Goal: Task Accomplishment & Management: Manage account settings

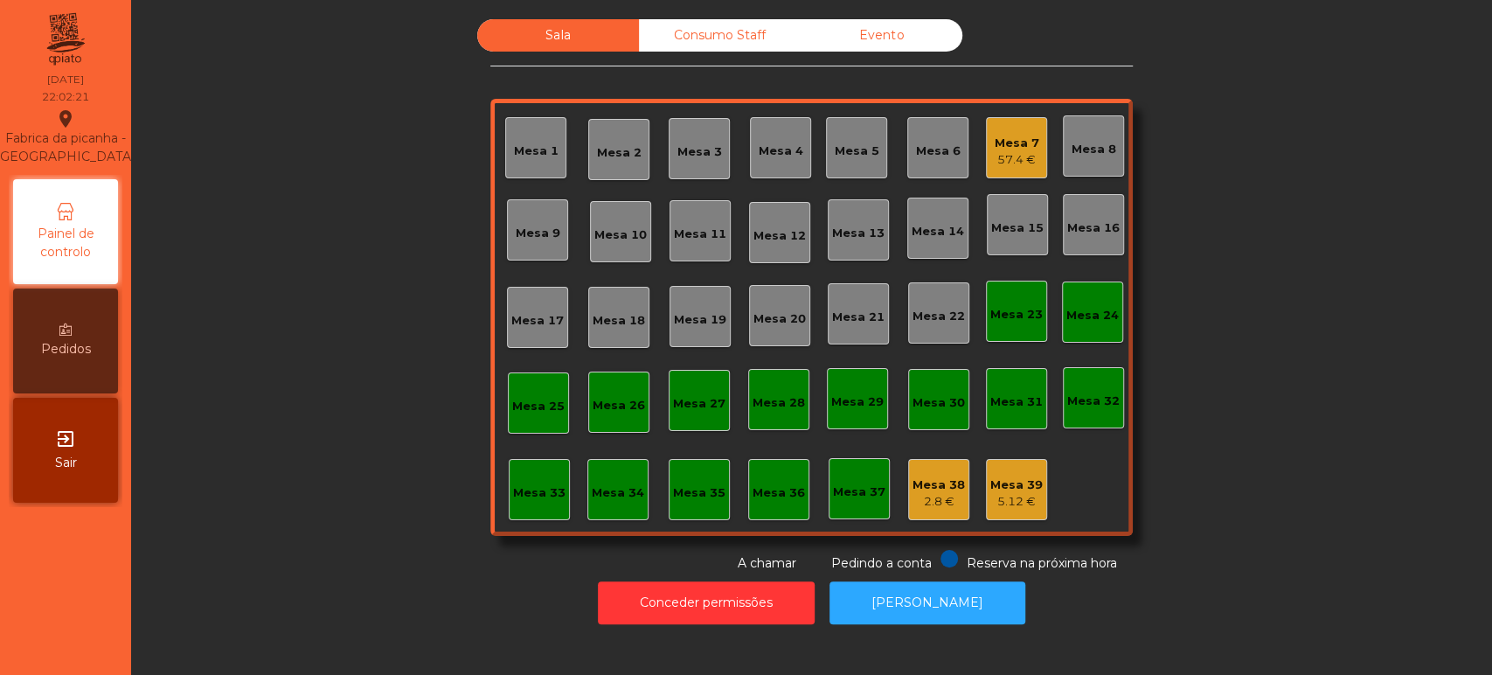
click at [730, 2] on div "Sala Consumo Staff Evento Mesa 1 [GEOGRAPHIC_DATA] 3 Mesa 4 Mesa 5 Mesa 6 Mesa …" at bounding box center [811, 337] width 1361 height 675
click at [709, 46] on div "Consumo Staff" at bounding box center [720, 35] width 162 height 32
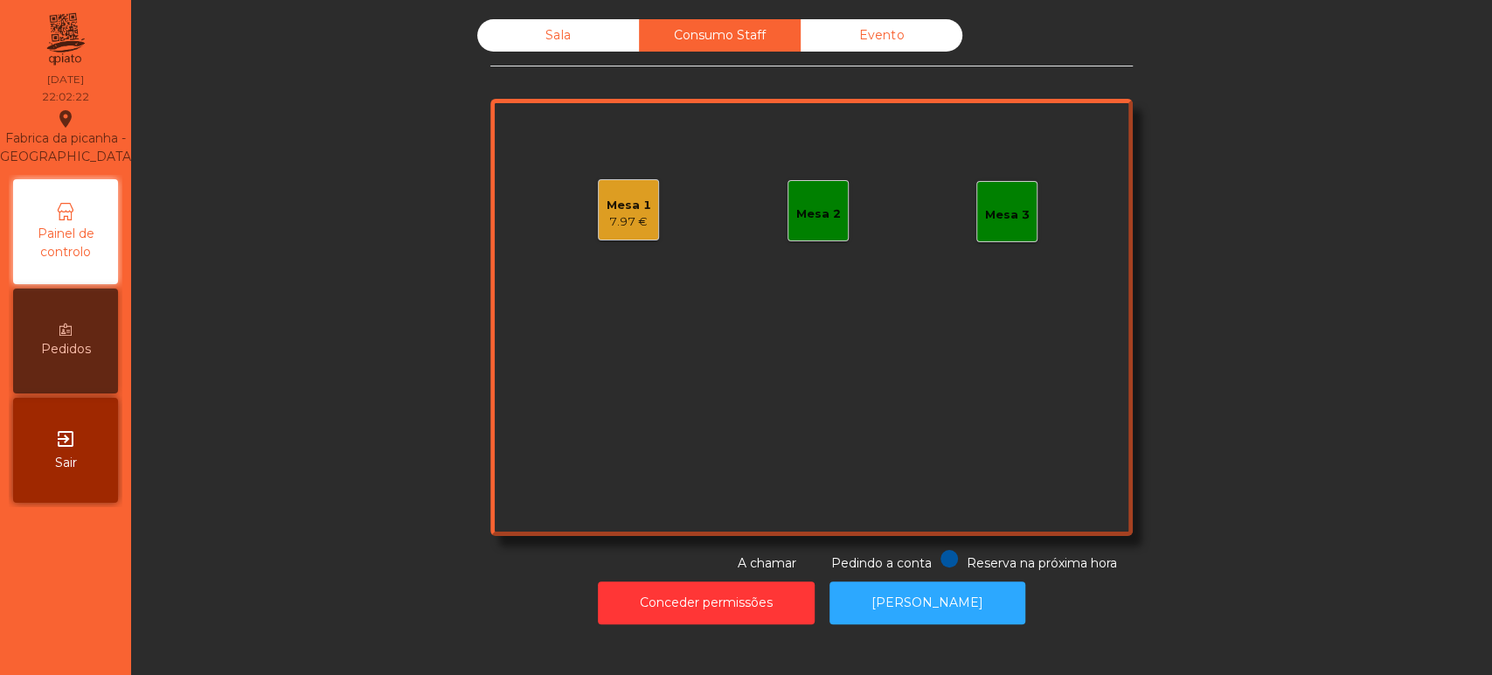
click at [629, 198] on div "Mesa 1" at bounding box center [629, 205] width 45 height 17
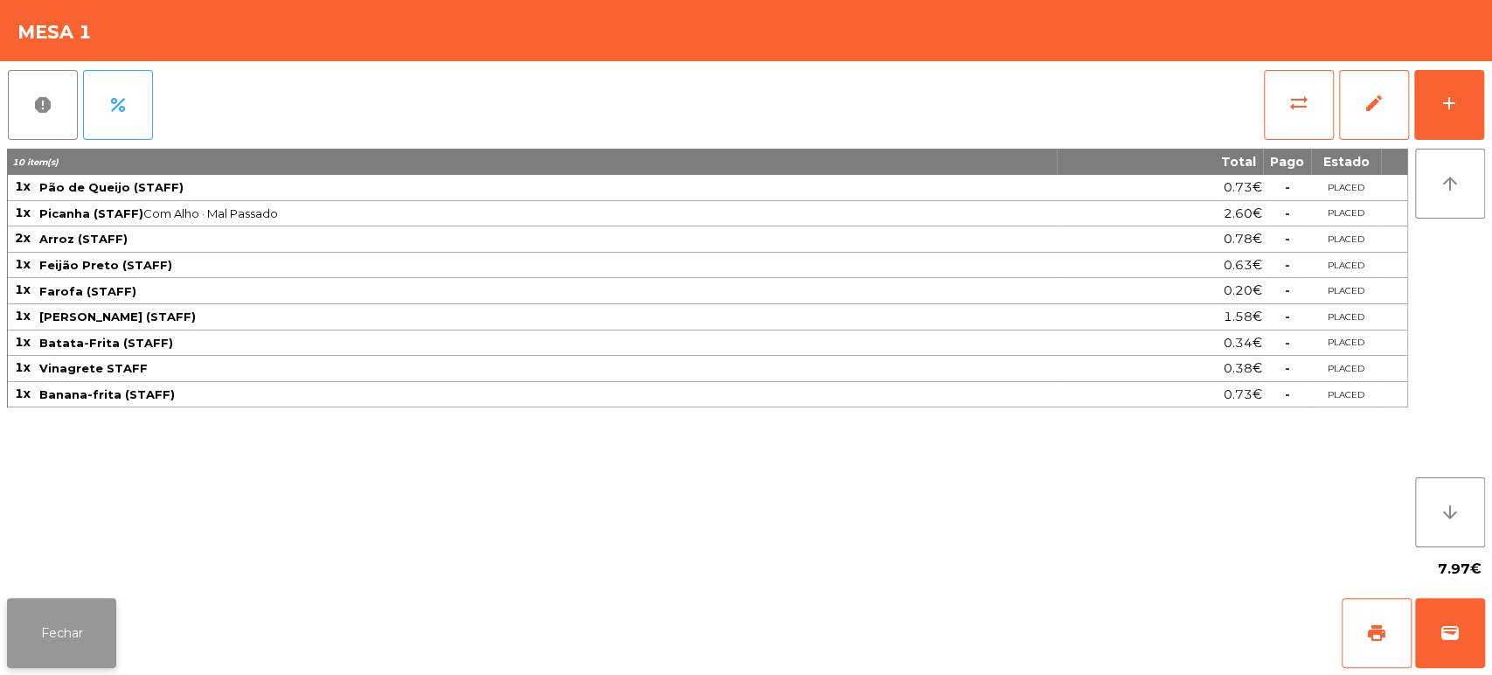
click at [89, 621] on button "Fechar" at bounding box center [61, 633] width 109 height 70
click at [45, 108] on span "report" at bounding box center [42, 104] width 21 height 21
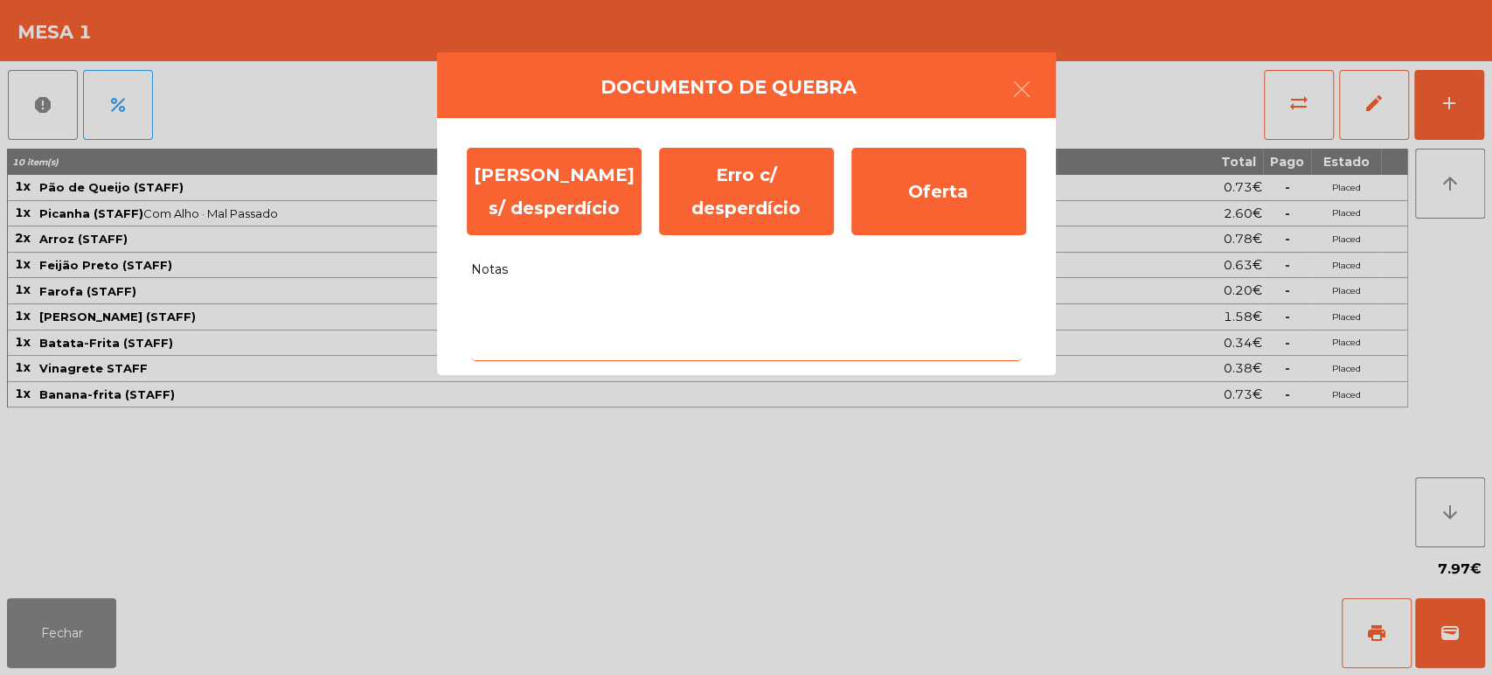
click at [721, 359] on textarea "Notas" at bounding box center [746, 325] width 551 height 73
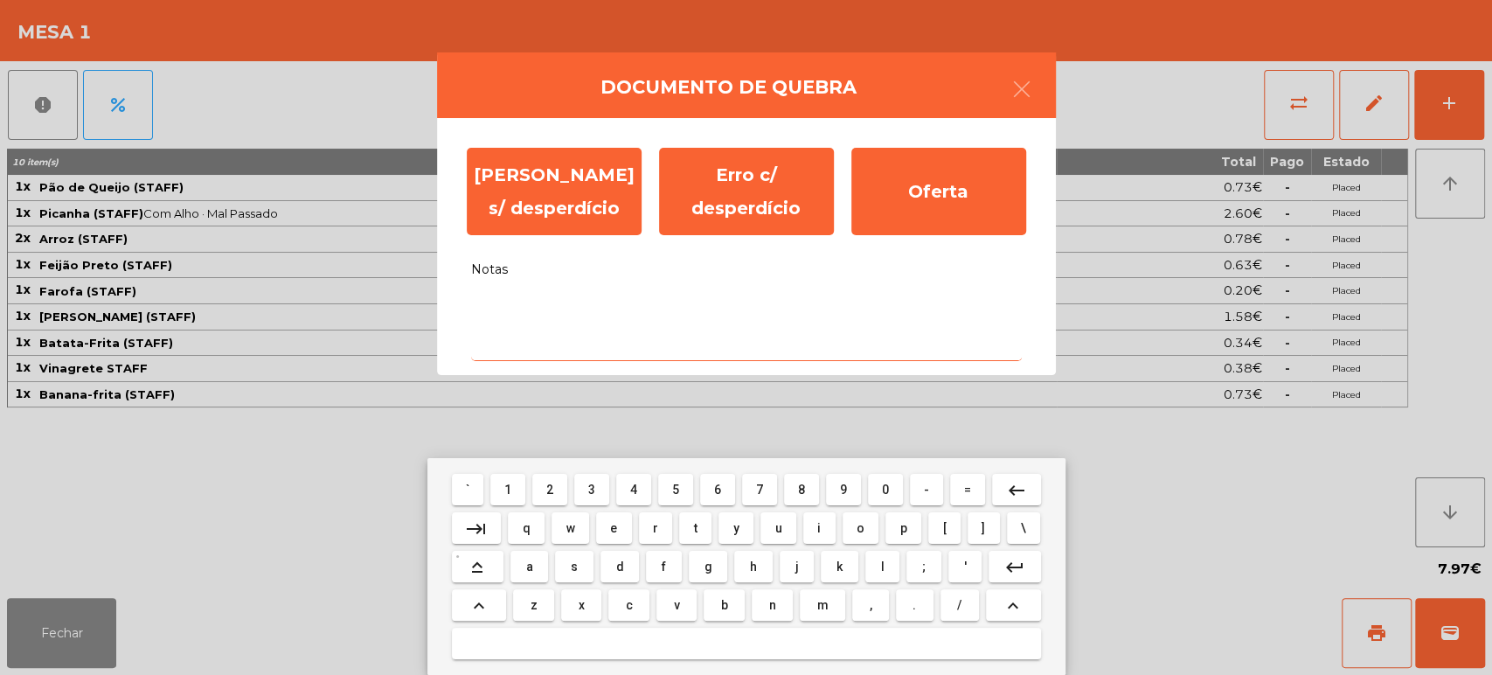
click at [663, 567] on span "f" at bounding box center [664, 567] width 4 height 14
click at [629, 604] on span "c" at bounding box center [629, 605] width 7 height 14
type textarea "**"
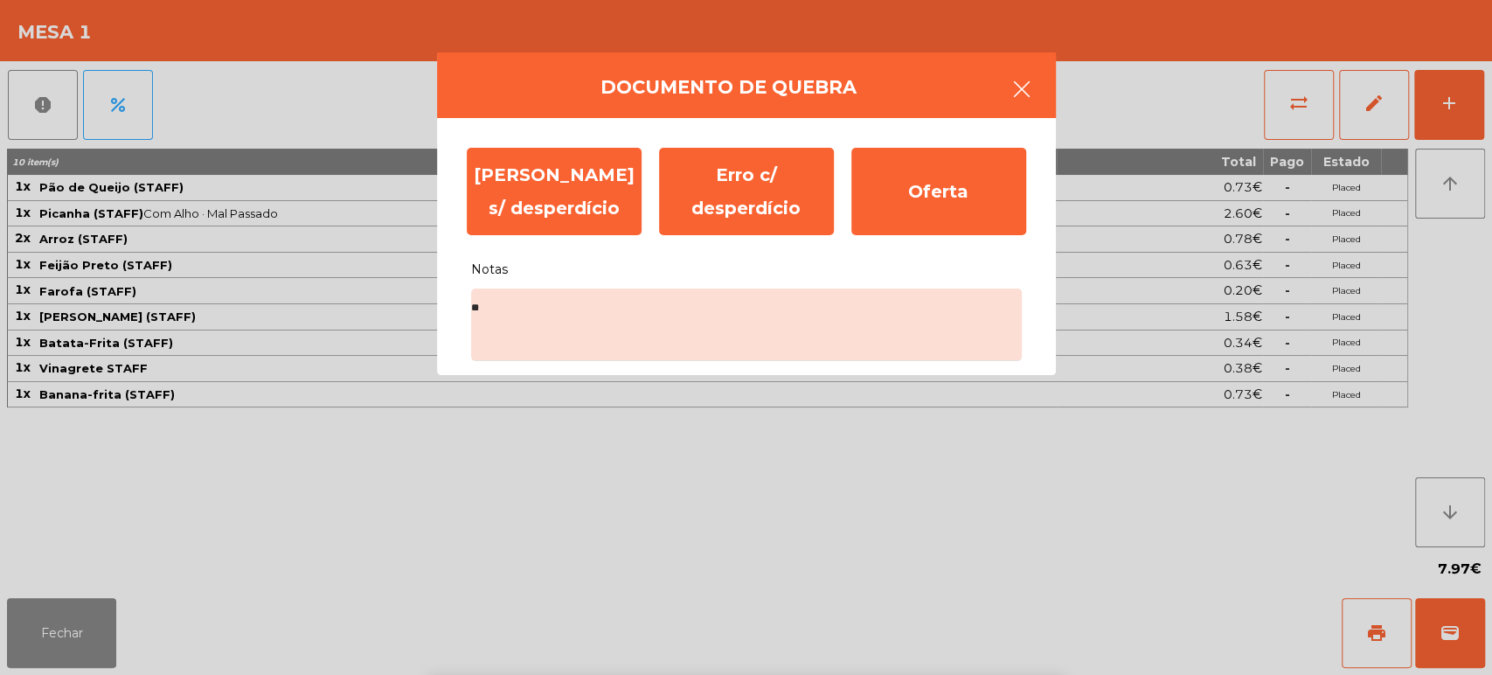
click at [1010, 113] on button "button" at bounding box center [1022, 91] width 49 height 52
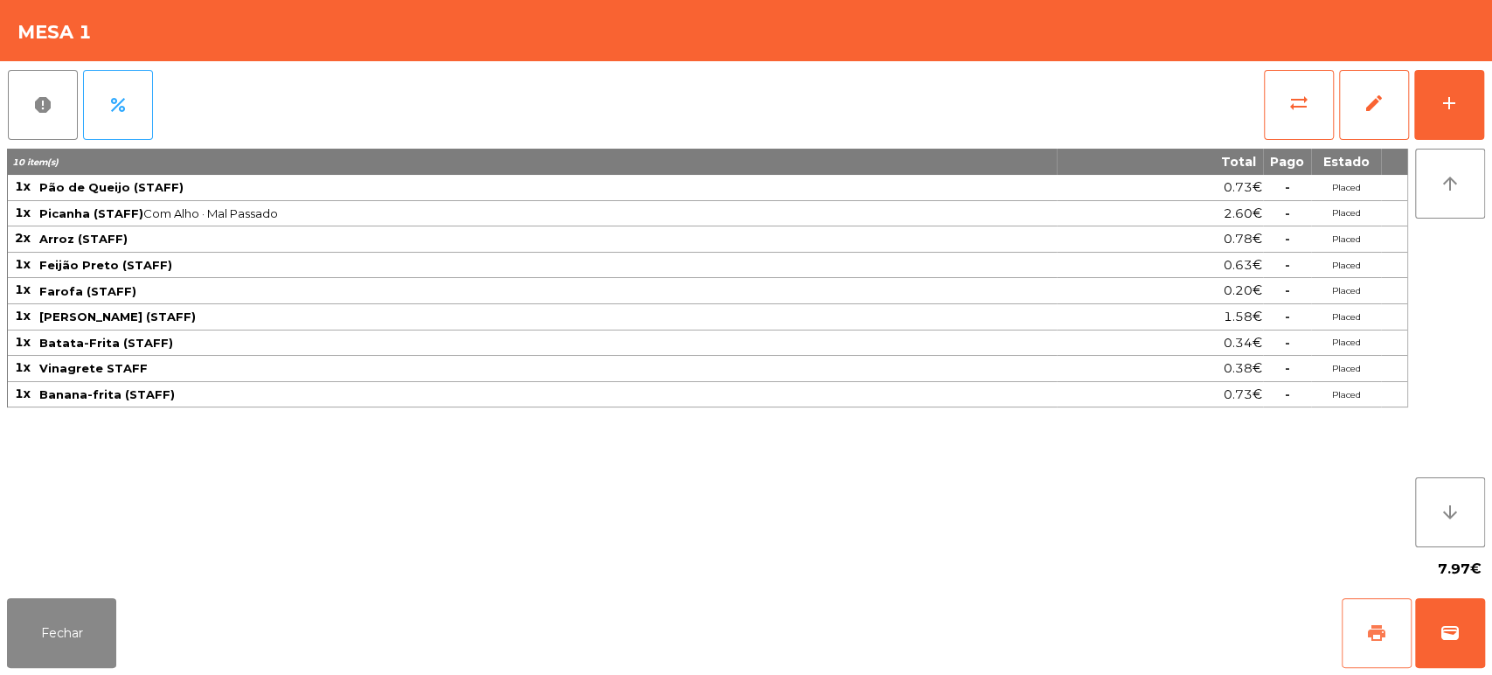
click at [1379, 617] on button "print" at bounding box center [1377, 633] width 70 height 70
click at [48, 105] on span "report" at bounding box center [42, 104] width 21 height 21
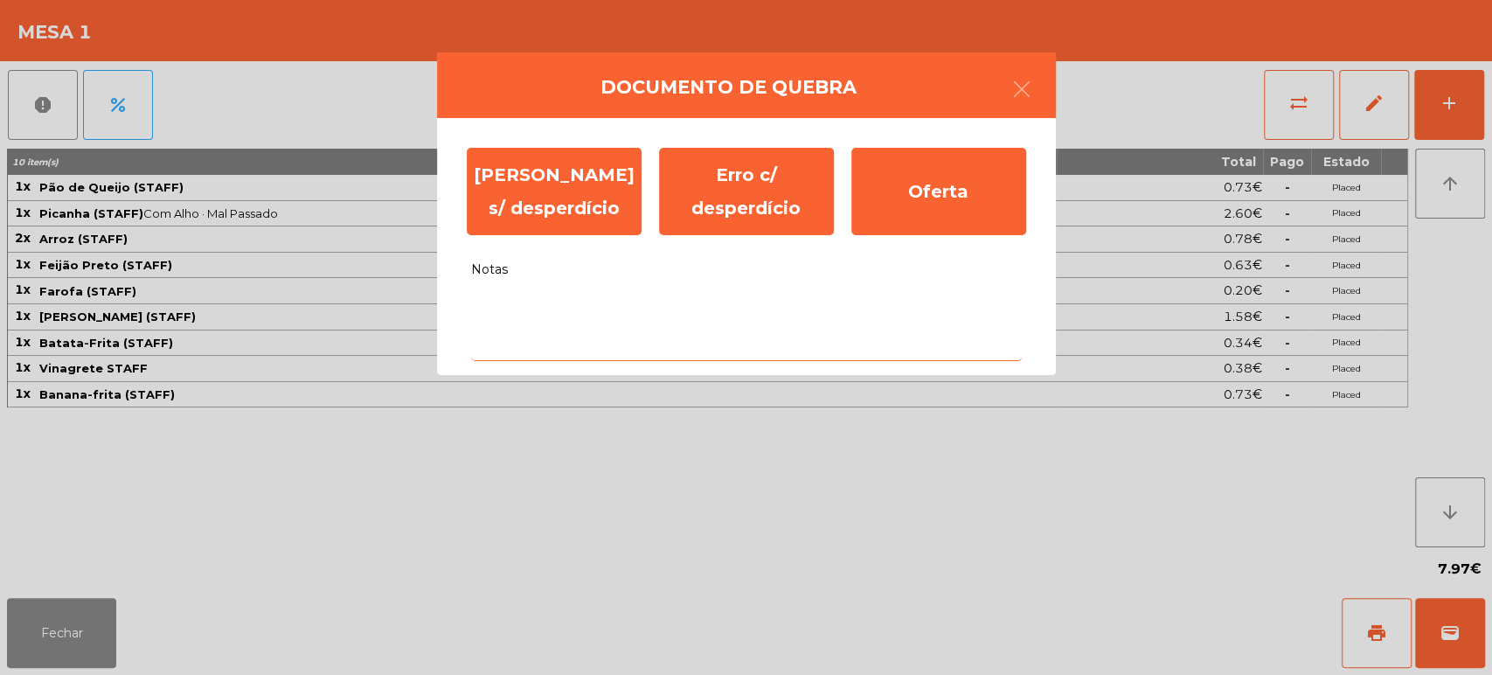
click at [637, 336] on textarea "Notas" at bounding box center [746, 325] width 551 height 73
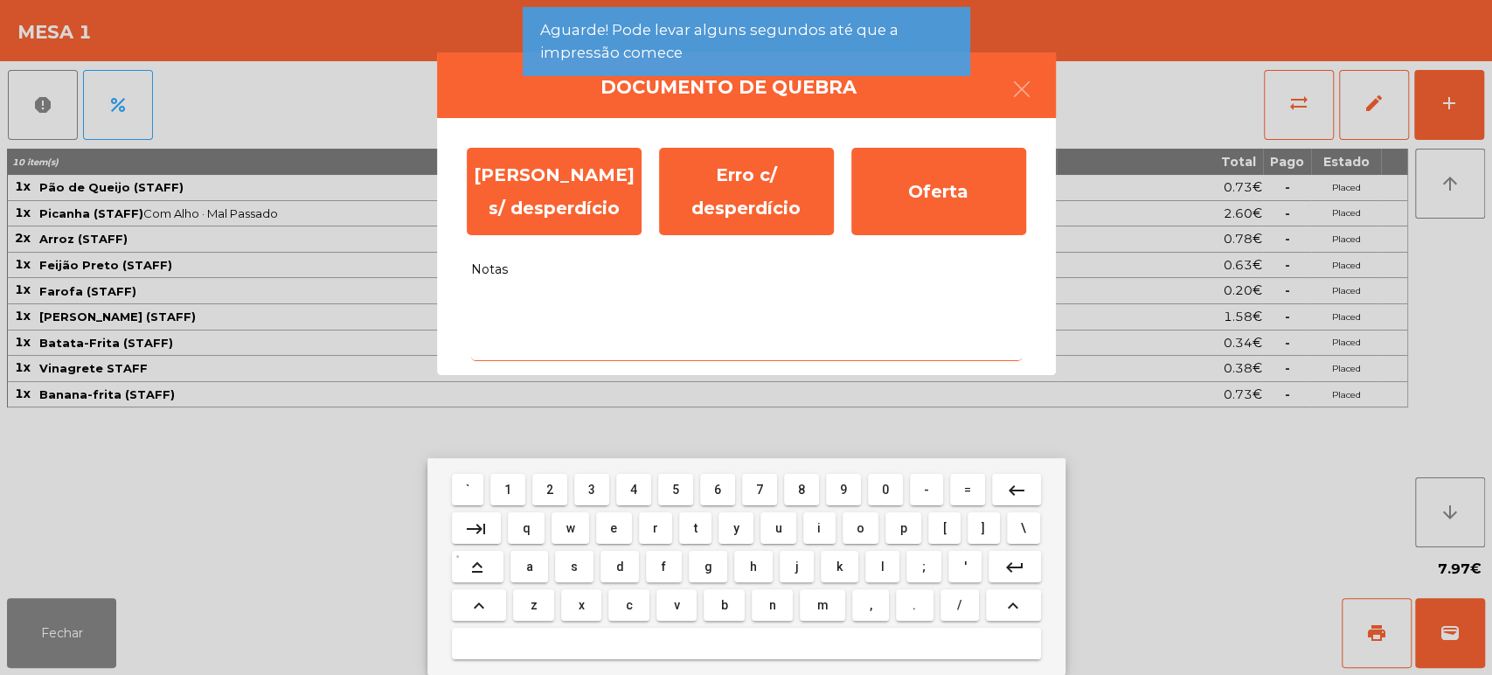
click at [655, 544] on button "r" at bounding box center [656, 527] width 34 height 31
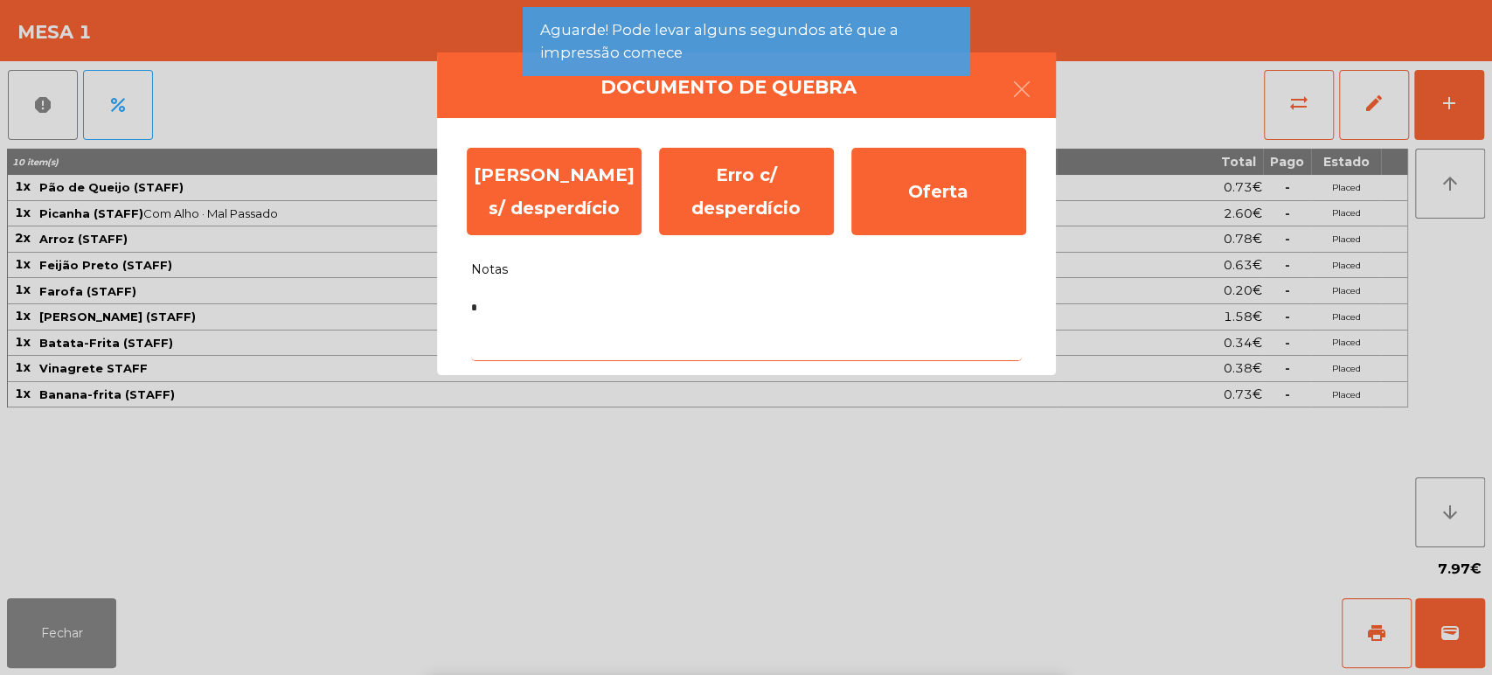
type textarea "**"
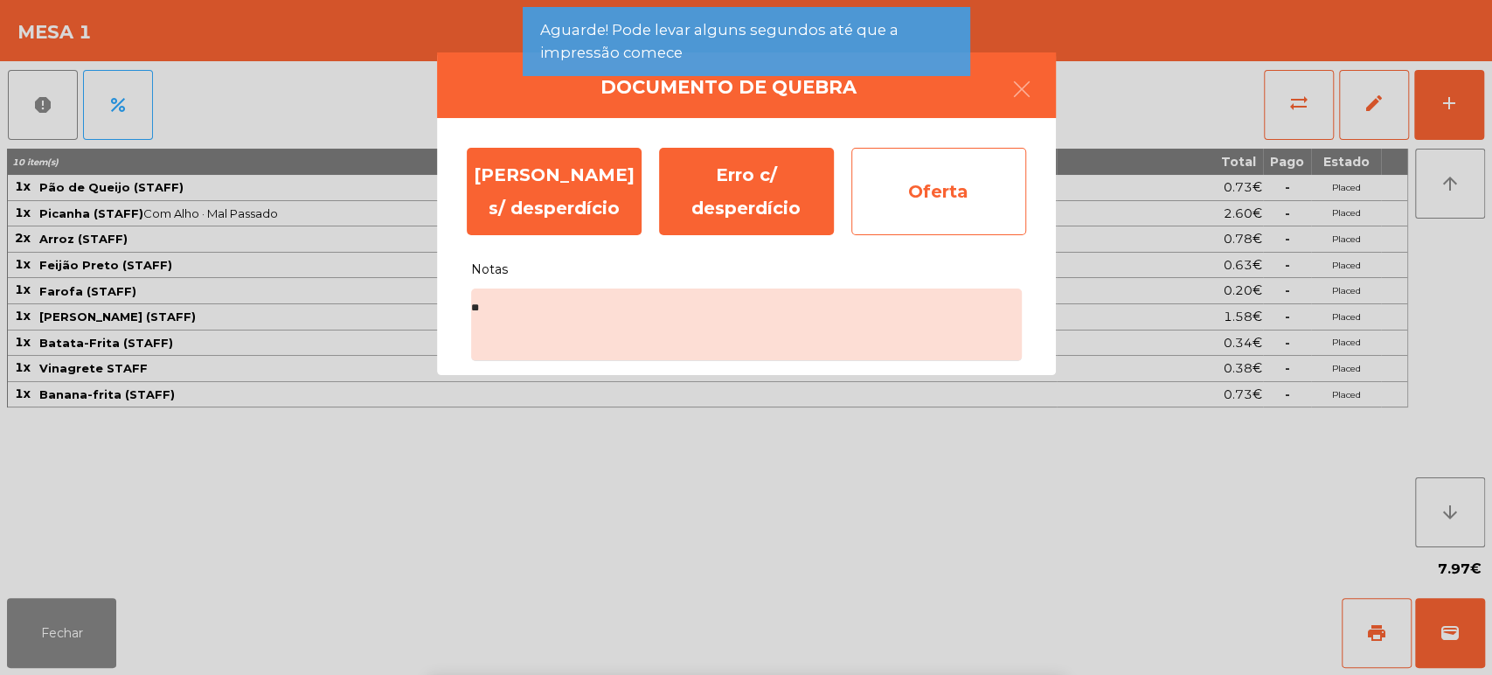
click at [920, 196] on div "Oferta" at bounding box center [939, 191] width 175 height 87
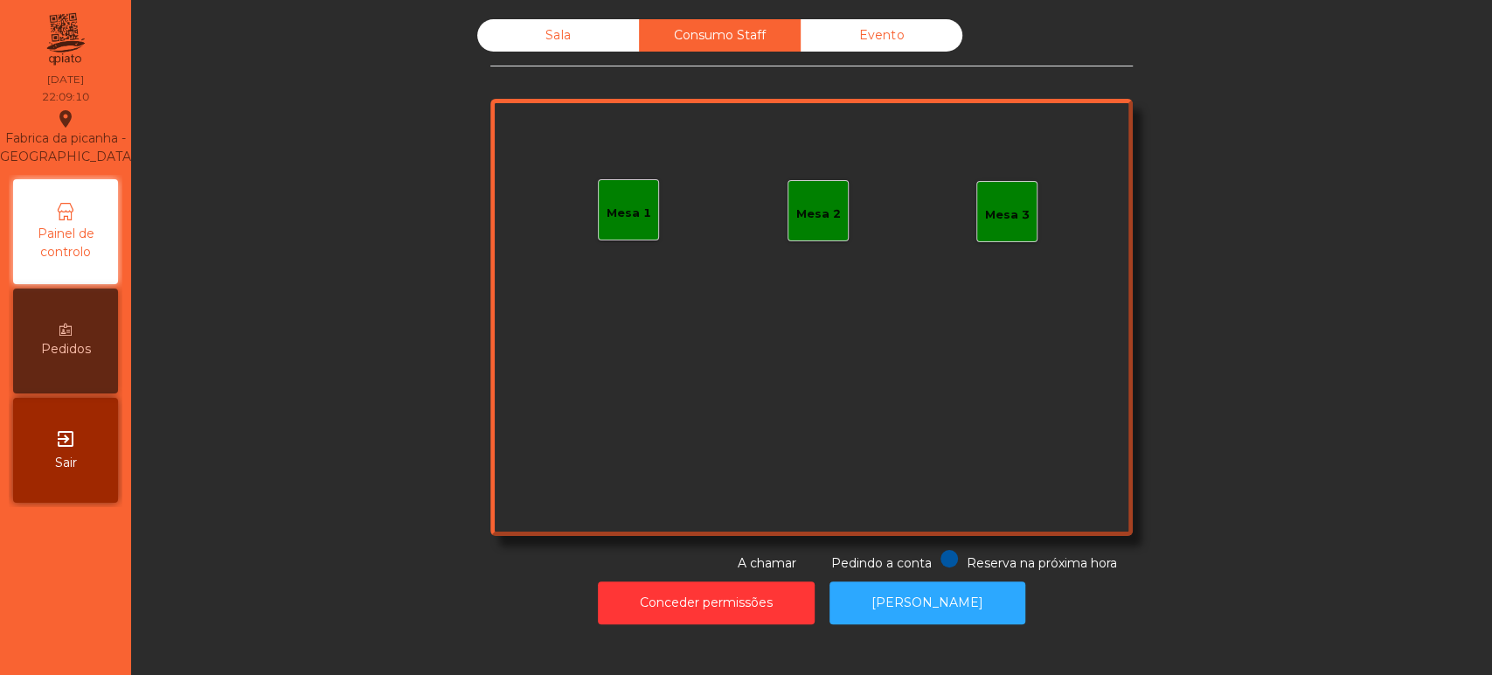
click at [588, 21] on div "Sala" at bounding box center [558, 35] width 162 height 32
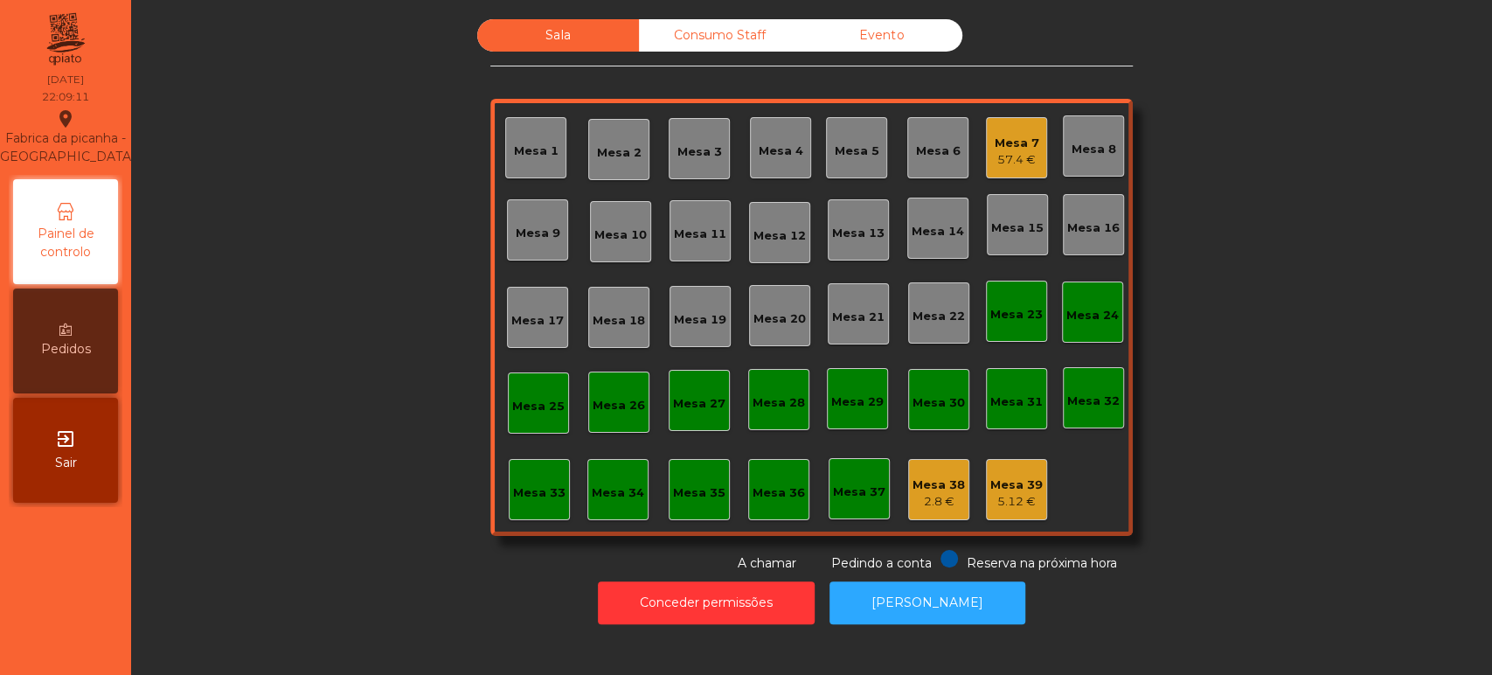
click at [780, 164] on div "Mesa 4" at bounding box center [780, 147] width 61 height 61
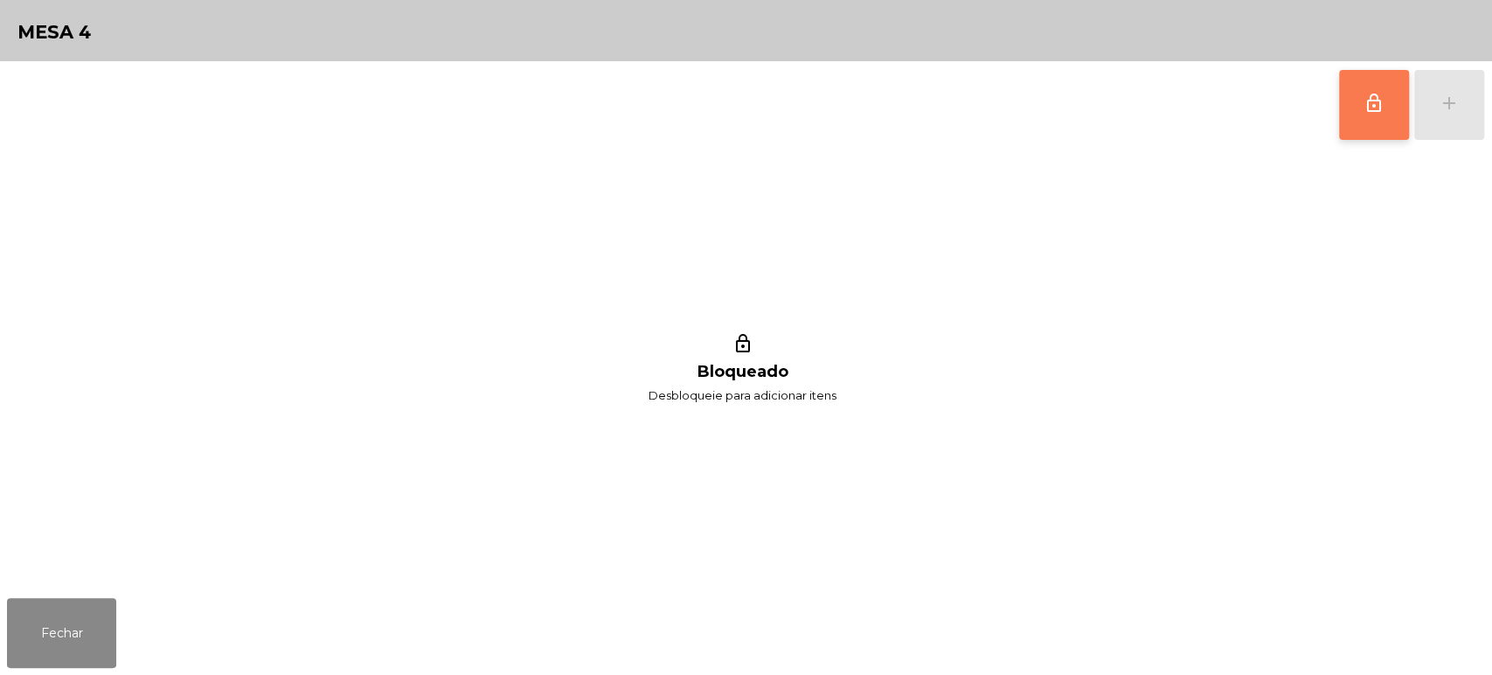
click at [1374, 93] on span "lock_outline" at bounding box center [1374, 103] width 21 height 21
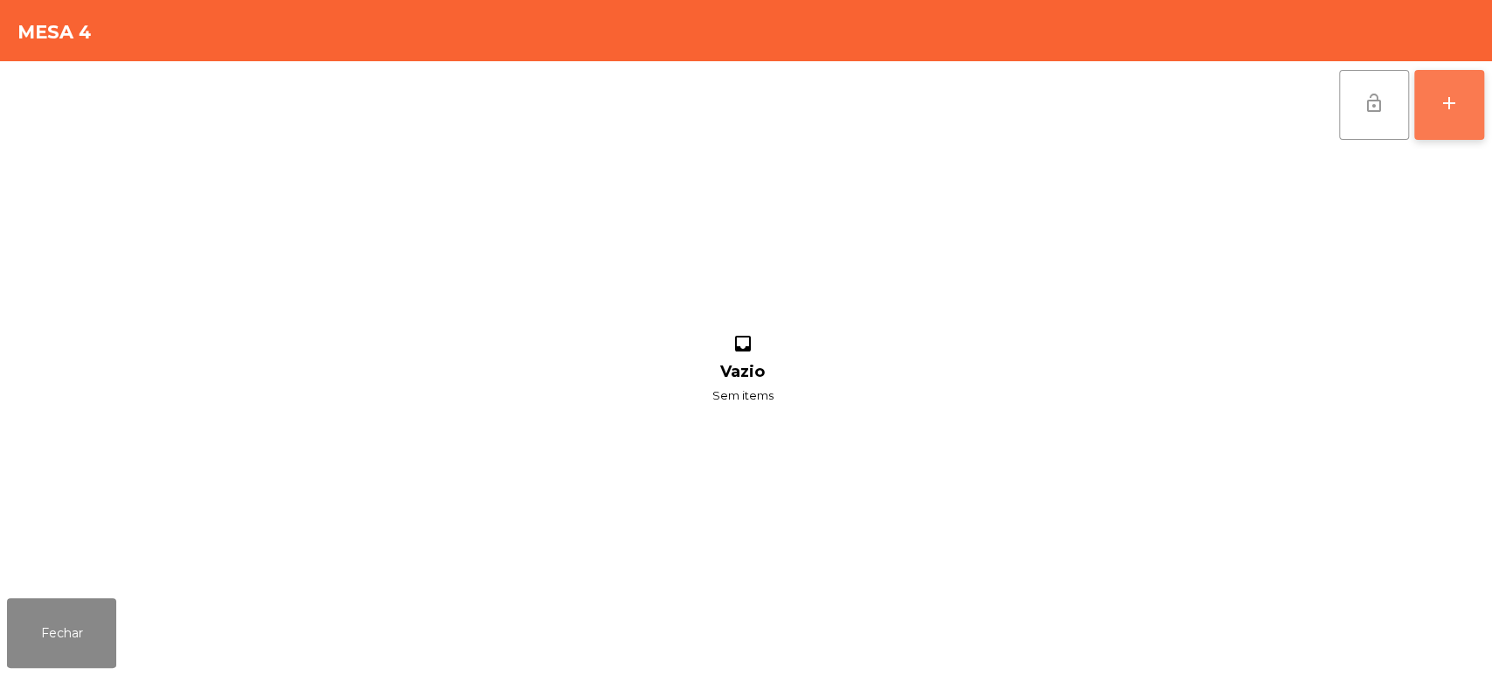
click at [1443, 106] on div "add" at bounding box center [1449, 103] width 21 height 21
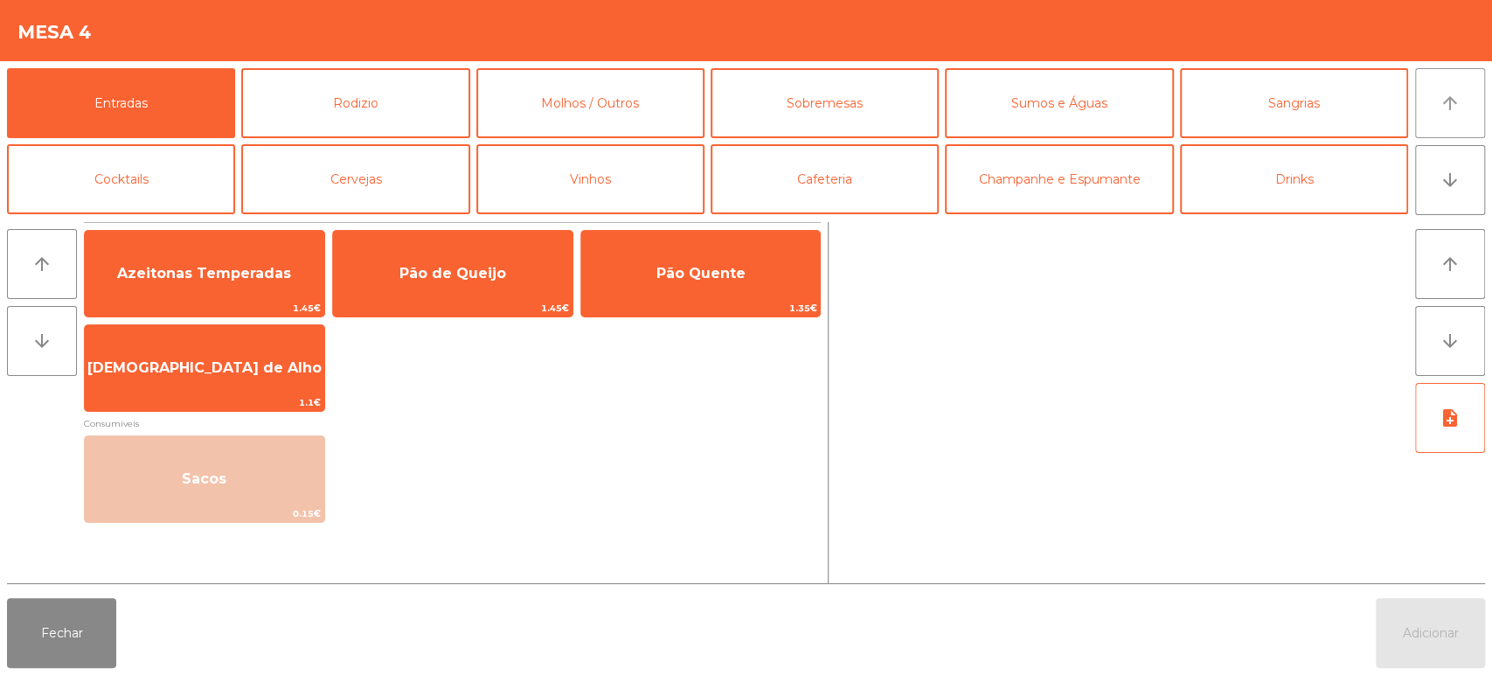
click at [1455, 77] on button "arrow_upward" at bounding box center [1450, 103] width 70 height 70
click at [427, 86] on button "Rodizio" at bounding box center [355, 103] width 228 height 70
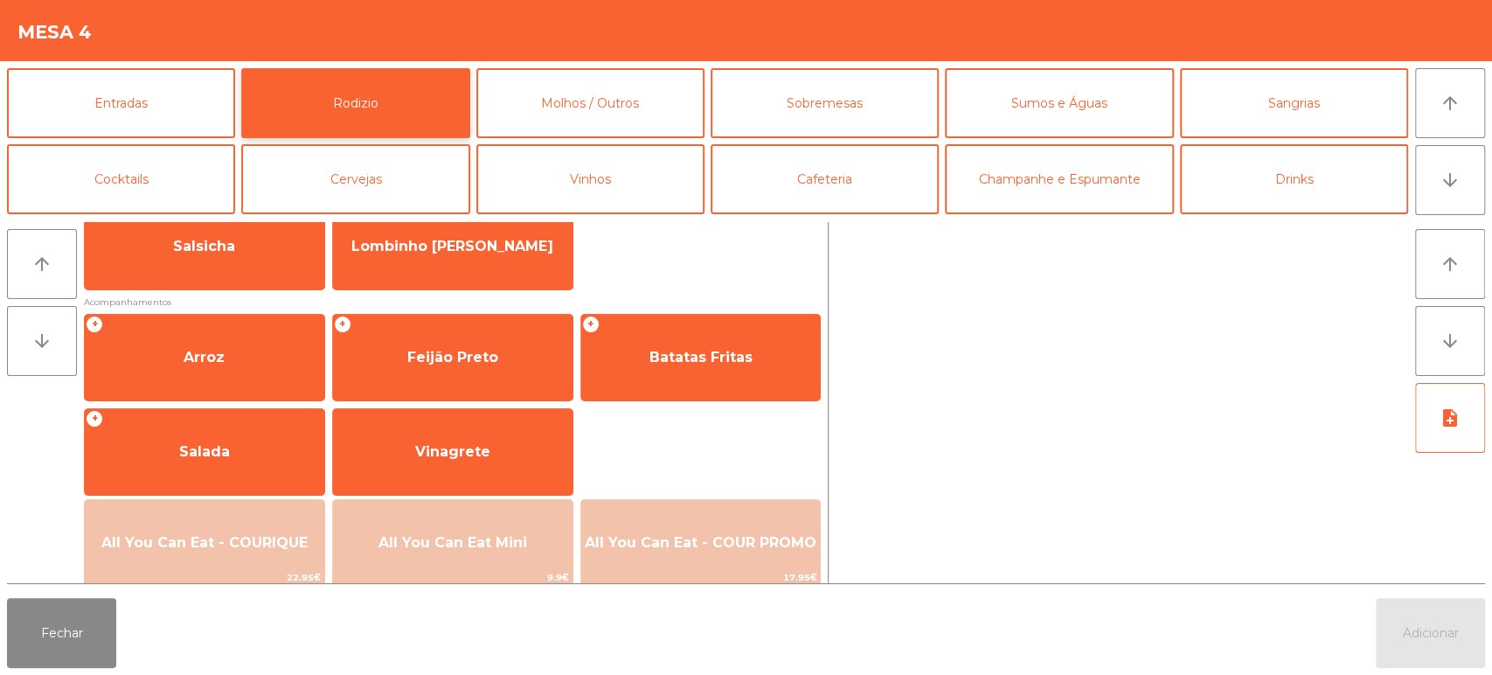
scroll to position [246, 0]
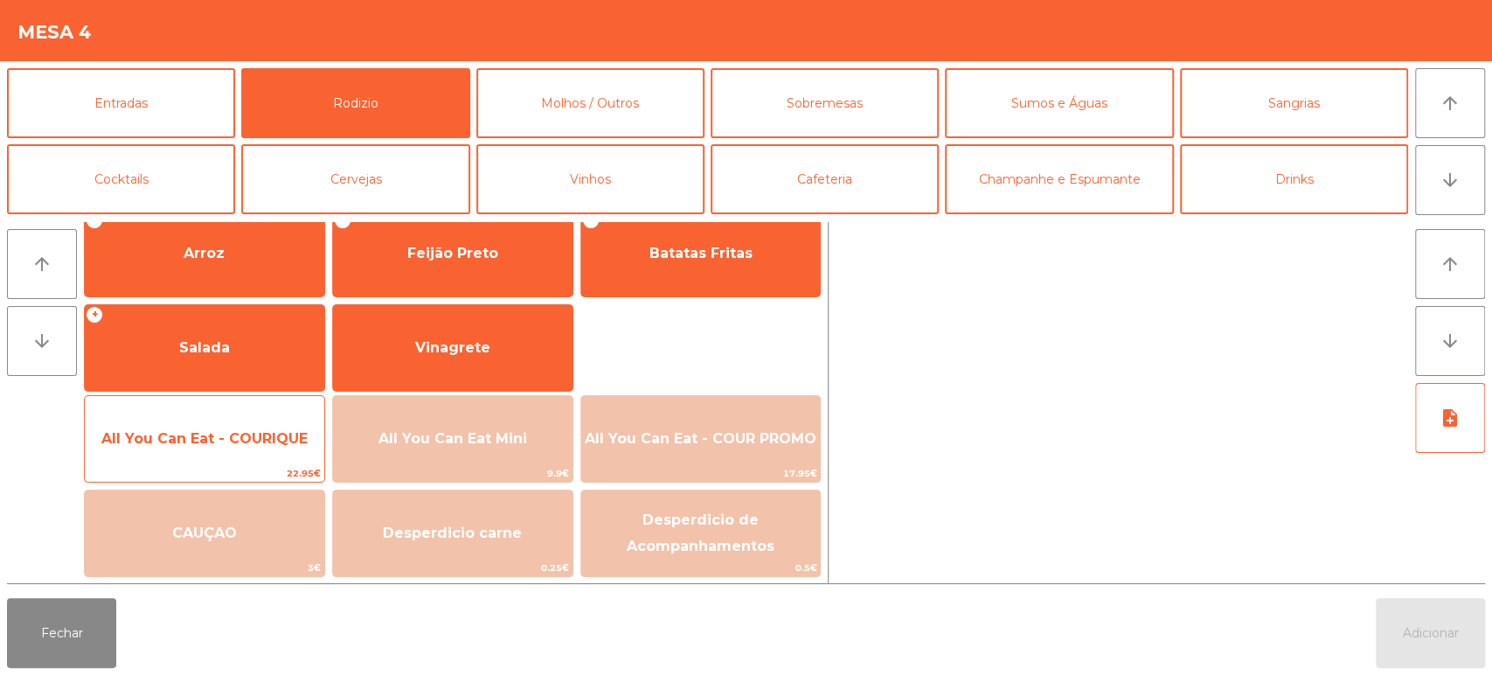
click at [283, 433] on span "All You Can Eat - COURIQUE" at bounding box center [204, 438] width 206 height 17
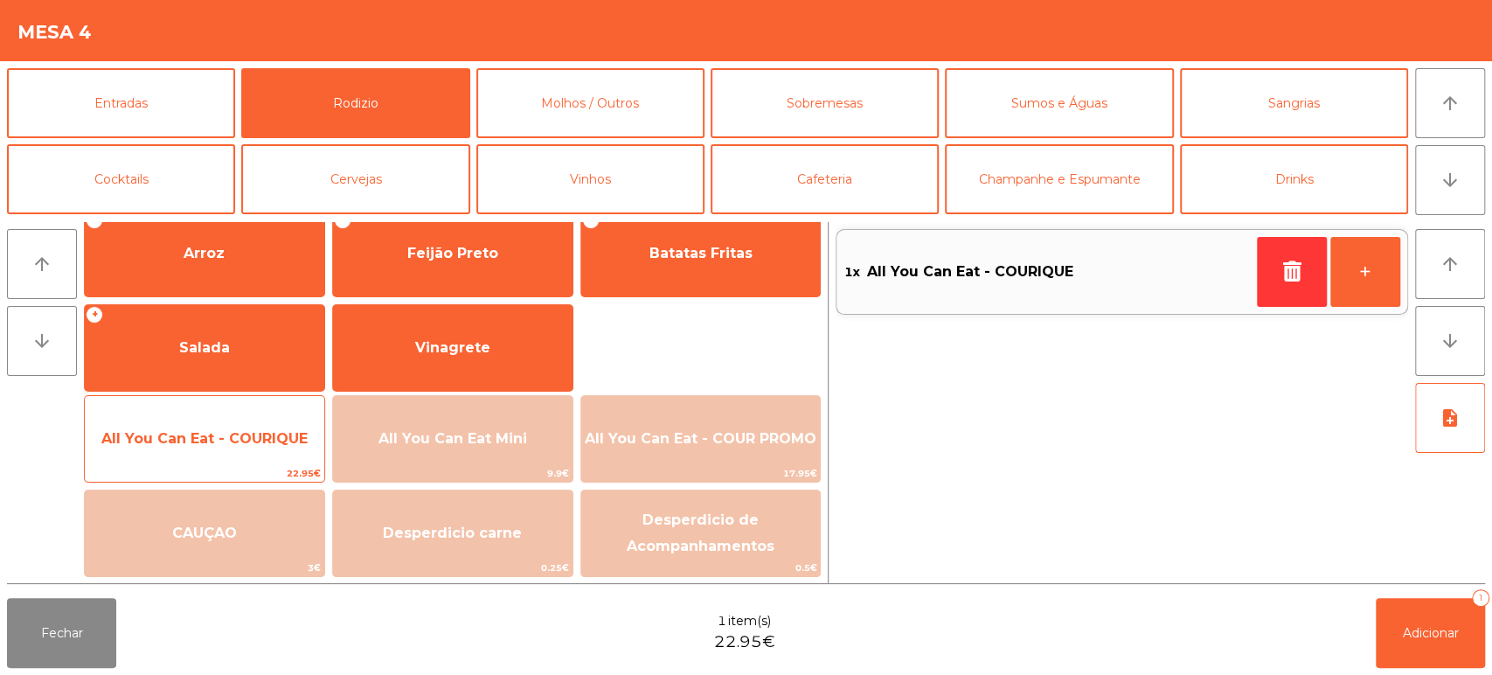
click at [275, 413] on div "All You Can Eat - COURIQUE 22.95€" at bounding box center [204, 438] width 241 height 87
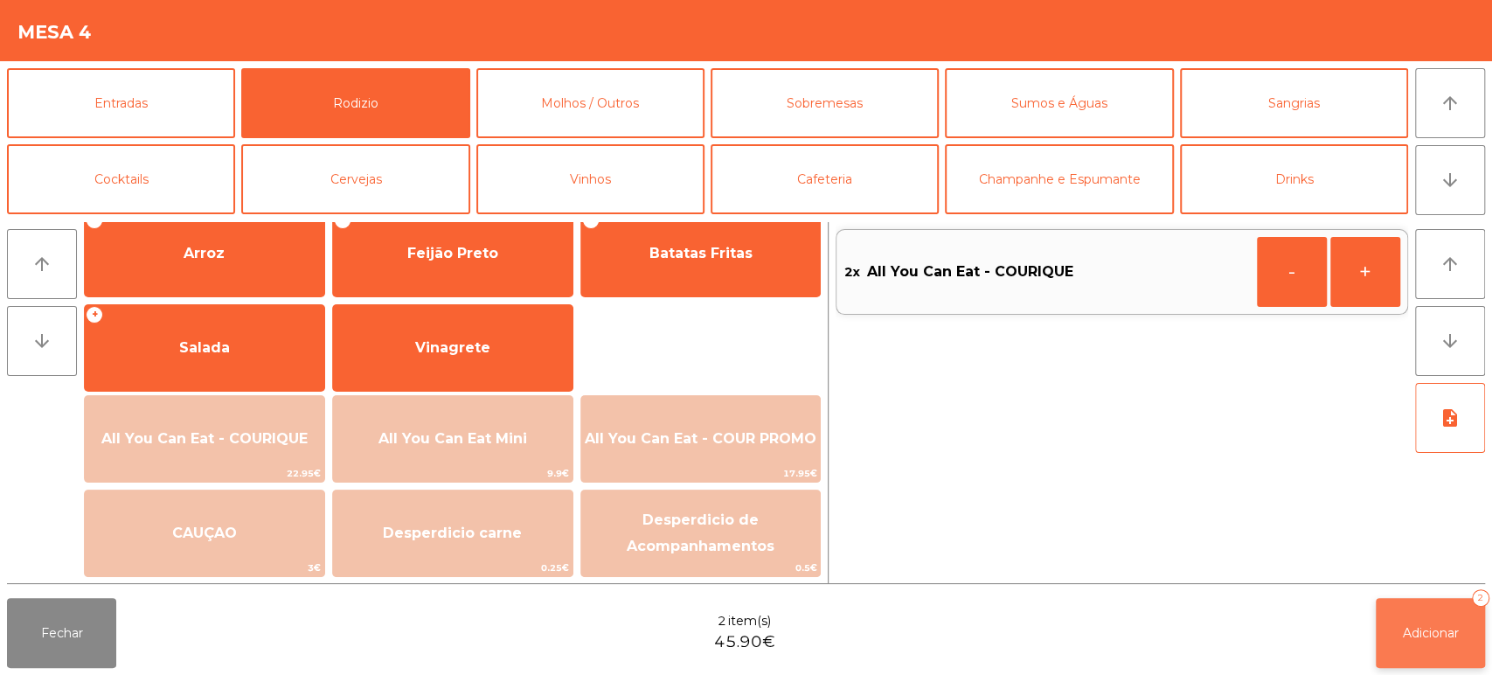
click at [1406, 623] on button "Adicionar 2" at bounding box center [1430, 633] width 109 height 70
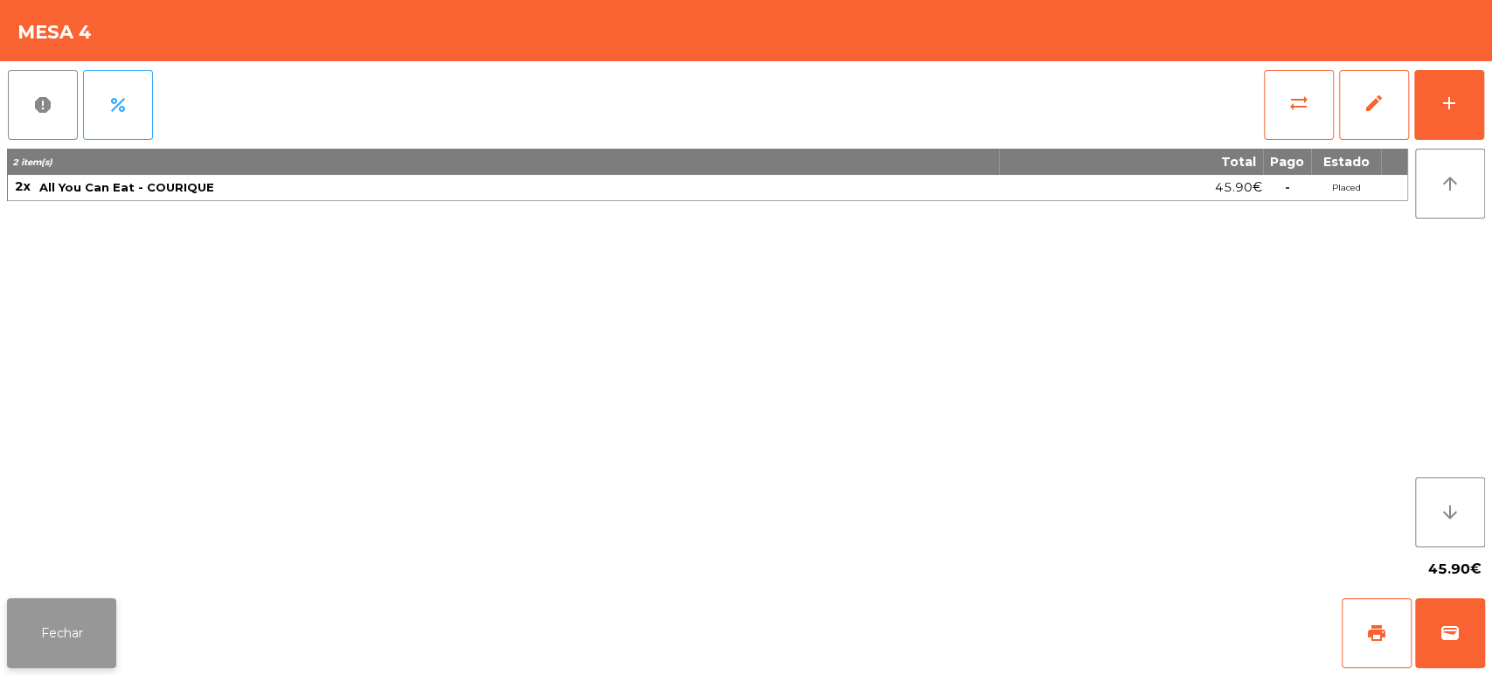
click at [111, 634] on button "Fechar" at bounding box center [61, 633] width 109 height 70
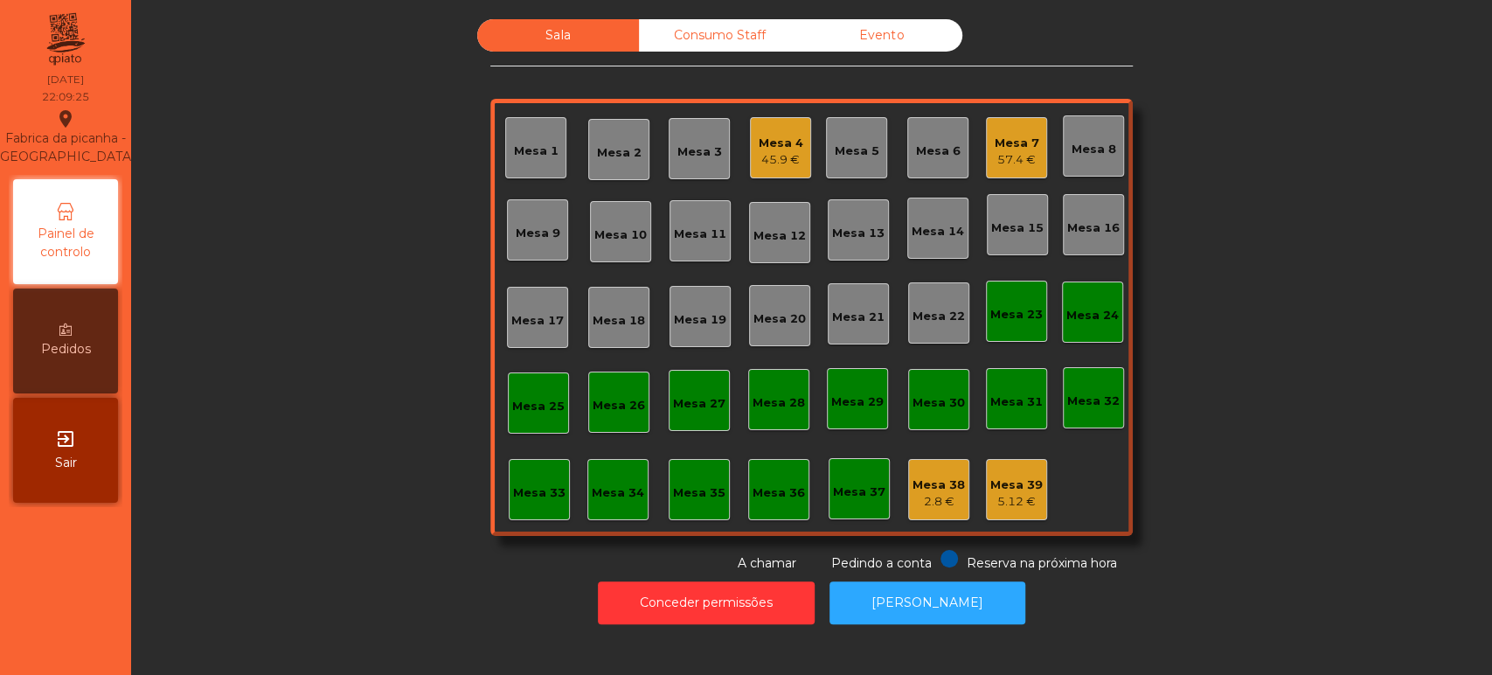
click at [385, 437] on div "Sala Consumo Staff Evento Mesa 1 [GEOGRAPHIC_DATA] 3 Mesa 4 45.9 € Mesa 5 Mesa …" at bounding box center [812, 295] width 1314 height 553
click at [734, 28] on div "Consumo Staff" at bounding box center [720, 35] width 162 height 32
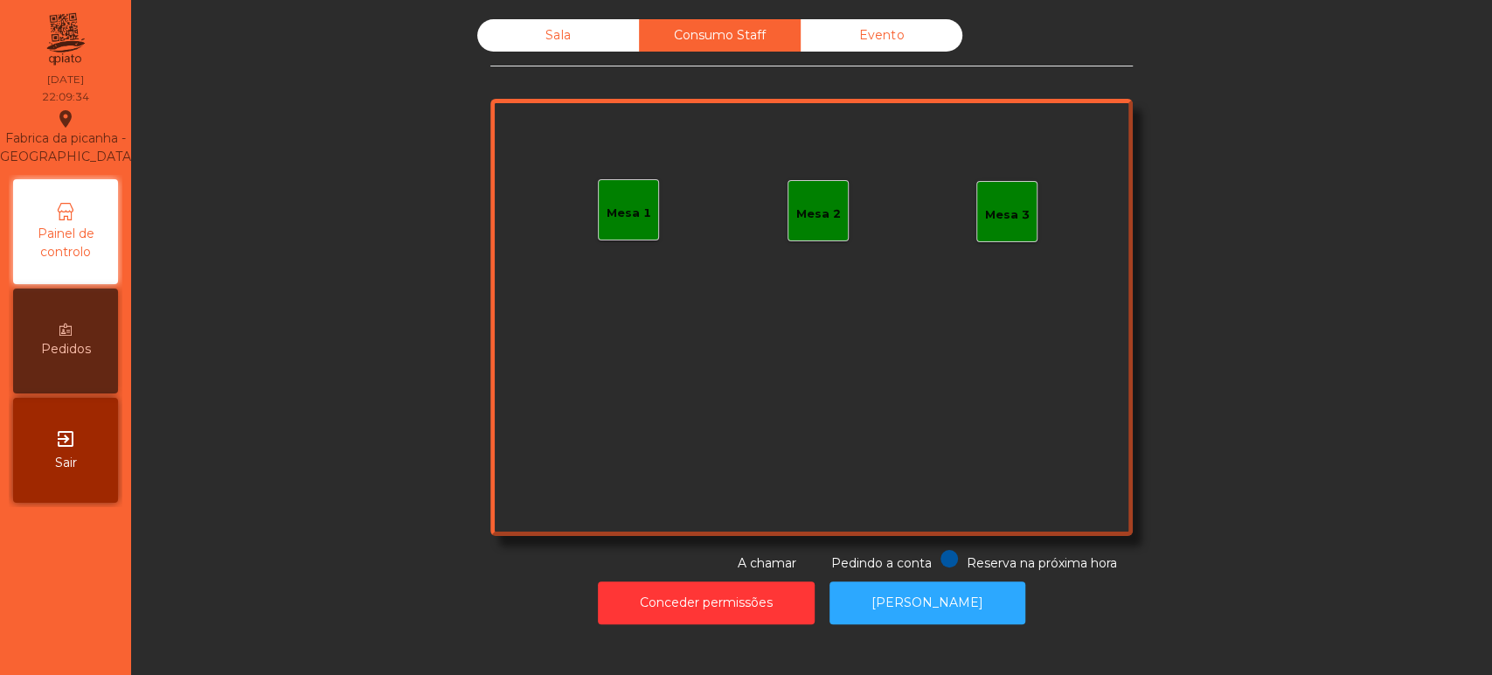
click at [617, 201] on div "Mesa 1" at bounding box center [629, 210] width 45 height 24
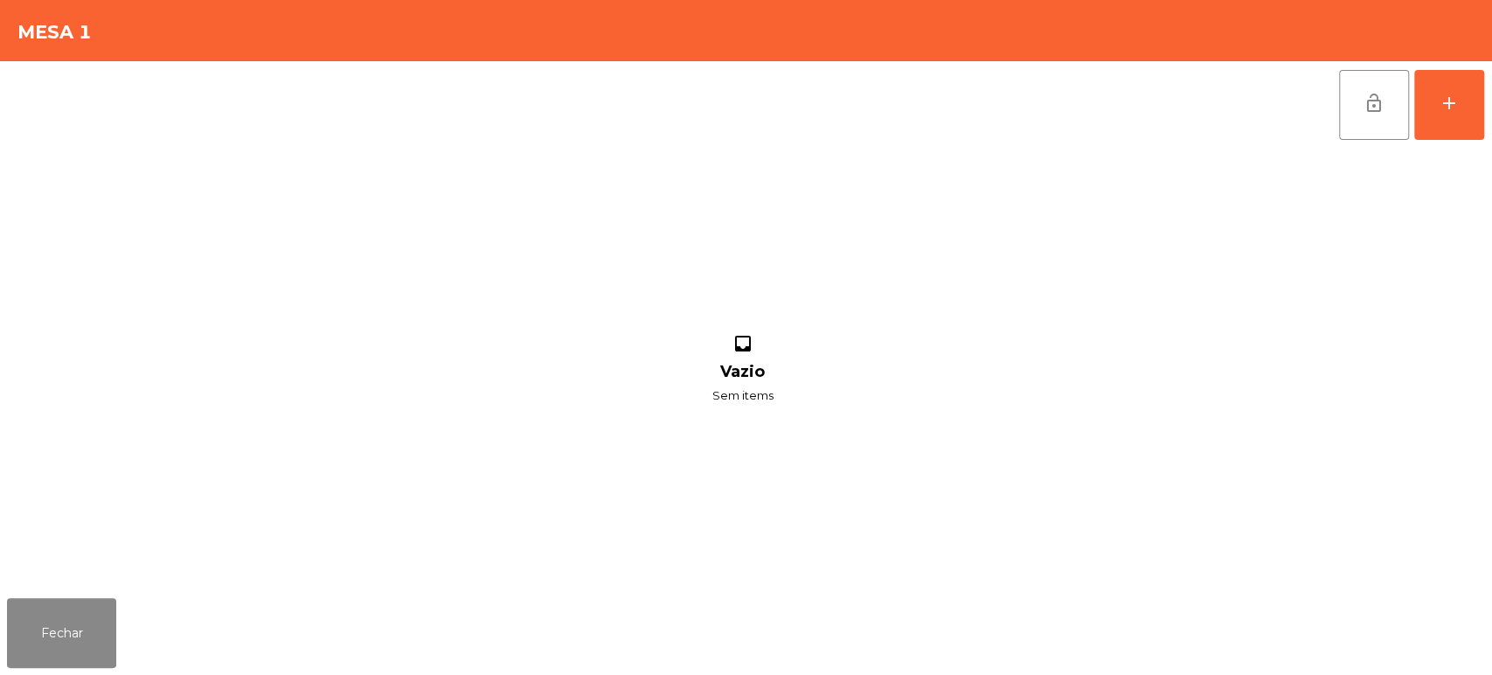
click at [1485, 96] on div "lock_open add inbox Vazio Sem items" at bounding box center [746, 326] width 1492 height 530
click at [1453, 112] on div "add" at bounding box center [1449, 103] width 21 height 21
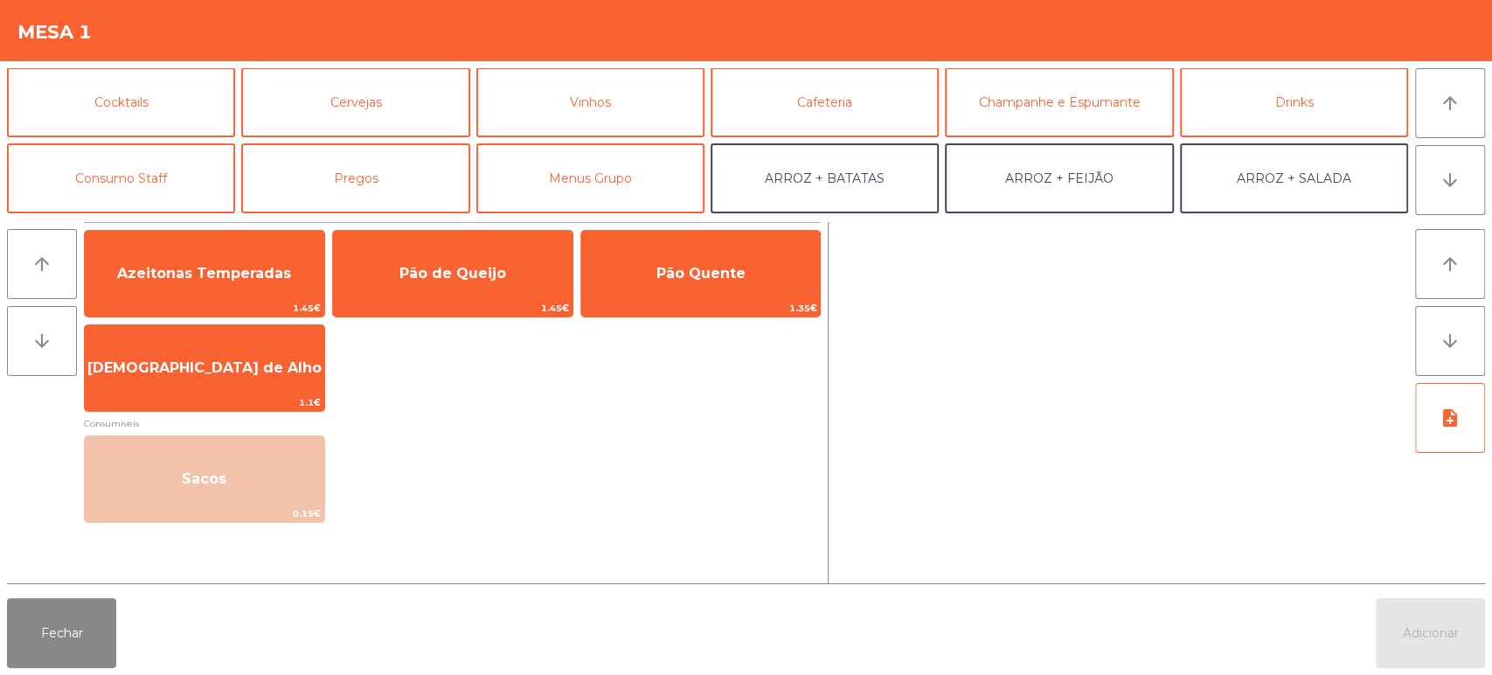
scroll to position [101, 0]
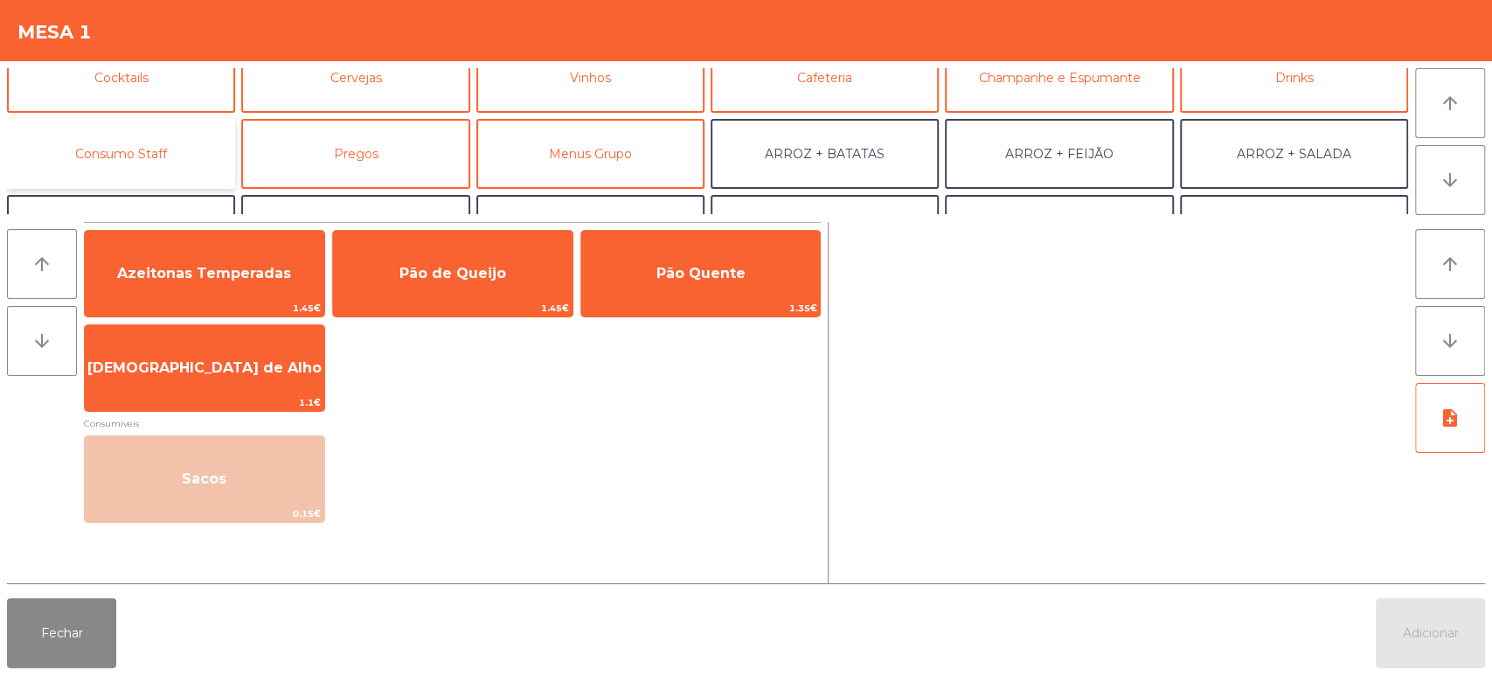
click at [163, 147] on button "Consumo Staff" at bounding box center [121, 154] width 228 height 70
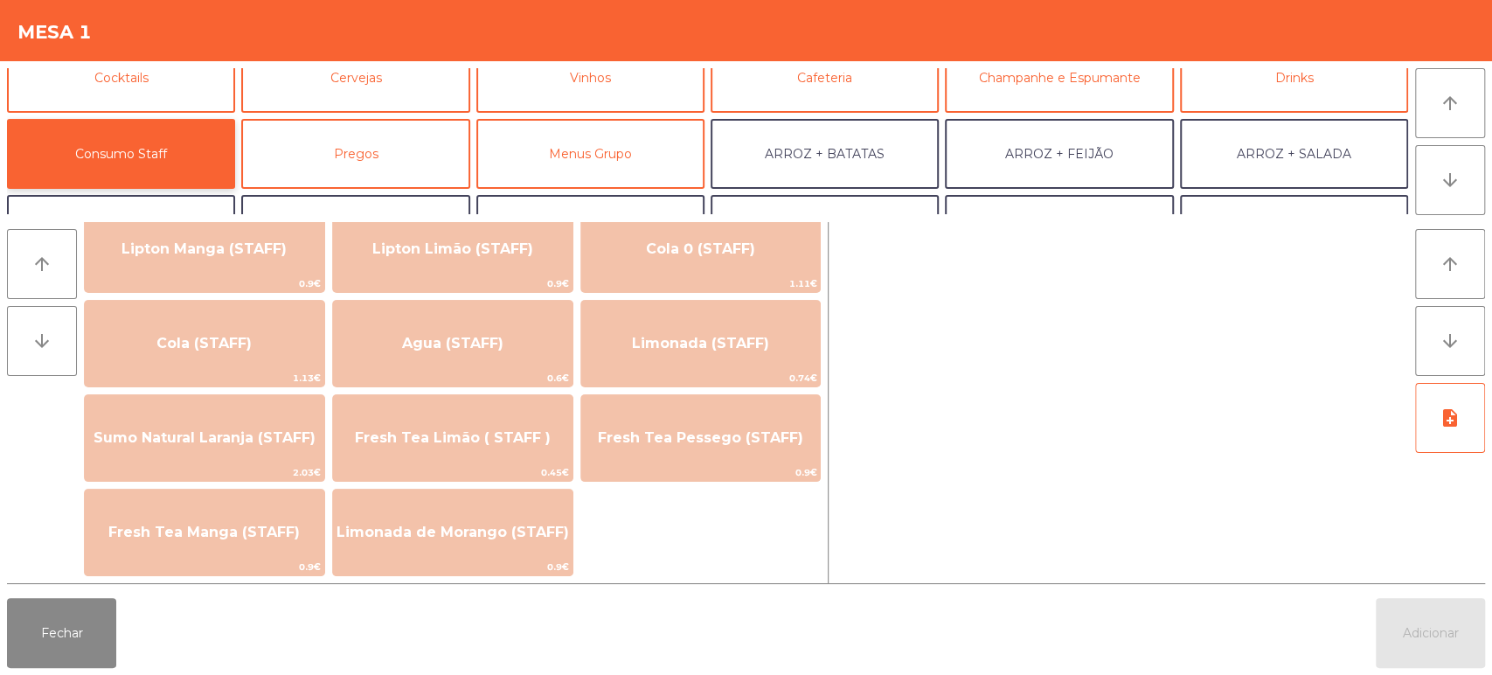
scroll to position [358, 0]
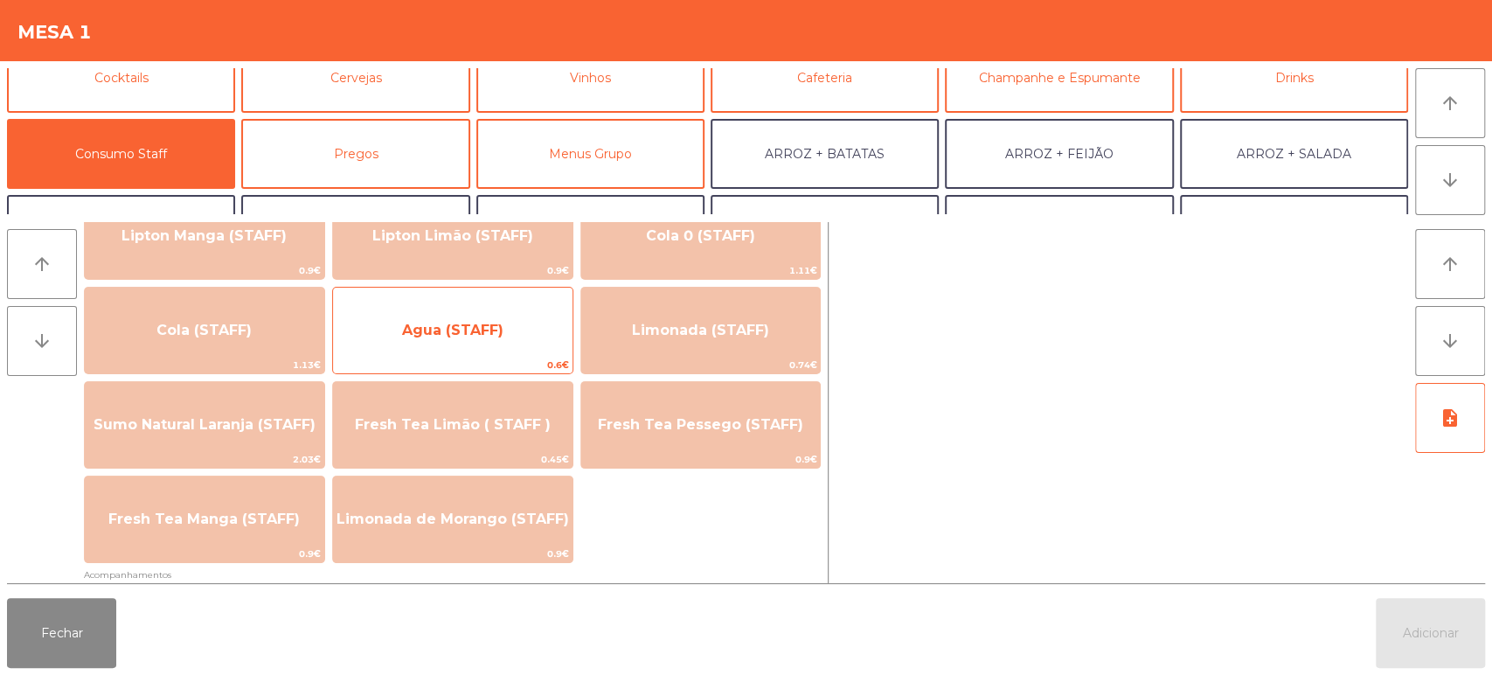
click at [515, 331] on span "Agua (STAFF)" at bounding box center [453, 330] width 240 height 47
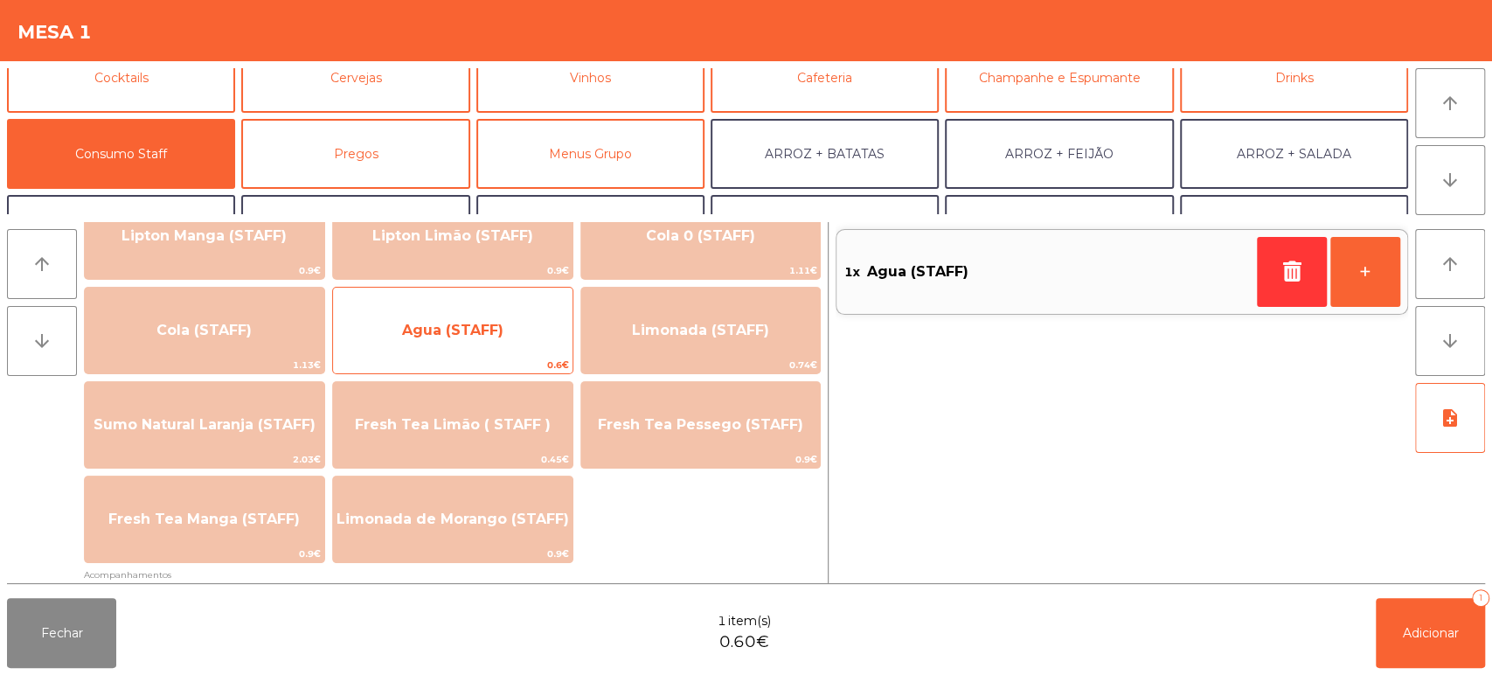
click at [518, 334] on span "Agua (STAFF)" at bounding box center [453, 330] width 240 height 47
click at [525, 322] on span "Agua (STAFF)" at bounding box center [453, 330] width 240 height 47
click at [504, 332] on span "Agua (STAFF)" at bounding box center [453, 330] width 240 height 47
click at [488, 331] on span "Agua (STAFF)" at bounding box center [452, 330] width 101 height 17
click at [518, 320] on span "Agua (STAFF)" at bounding box center [453, 330] width 240 height 47
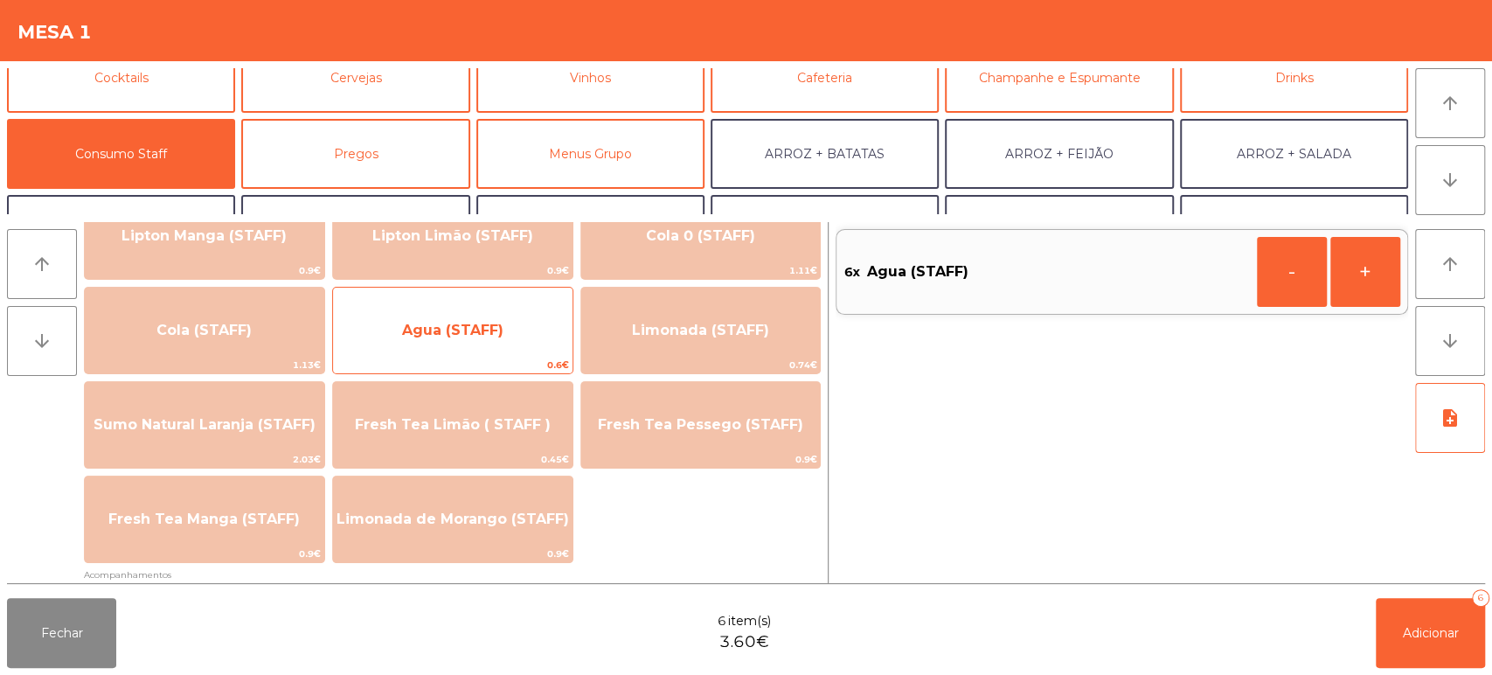
click at [501, 330] on span "Agua (STAFF)" at bounding box center [452, 330] width 101 height 17
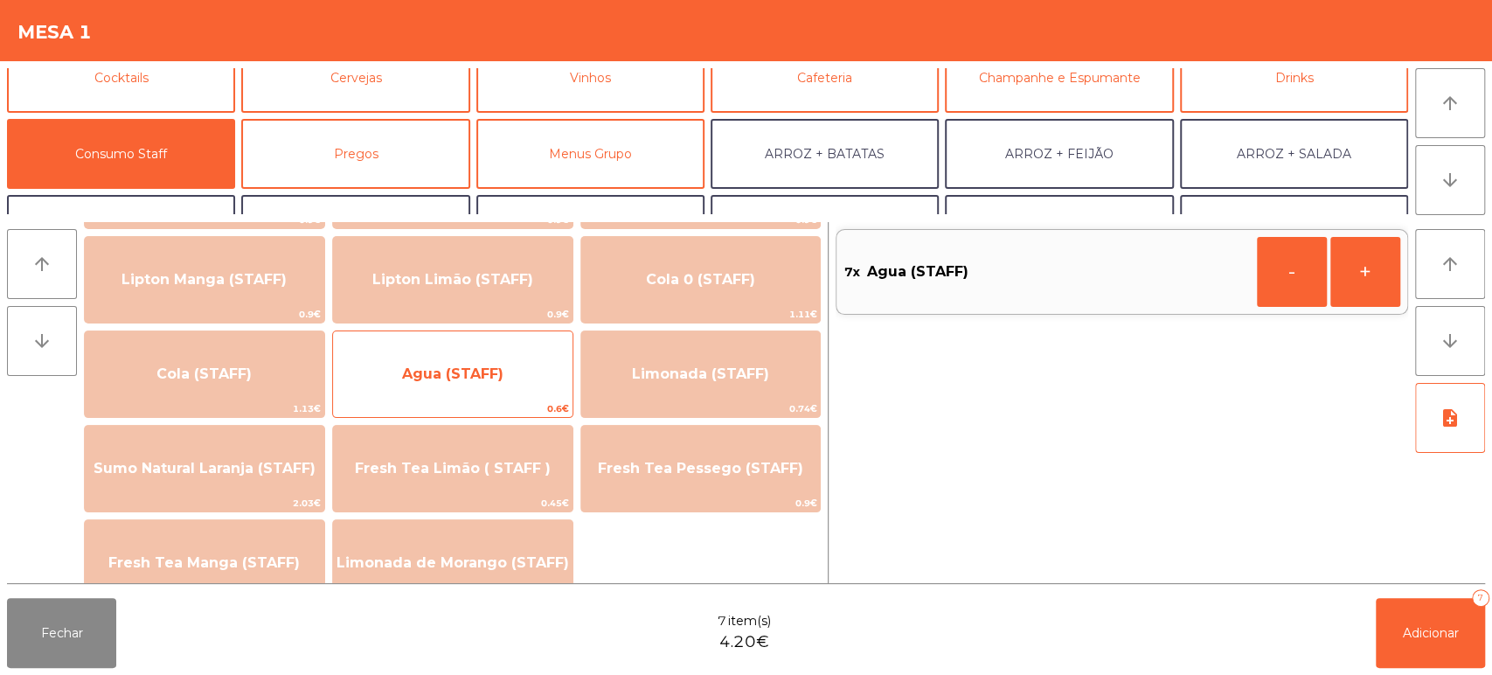
scroll to position [281, 0]
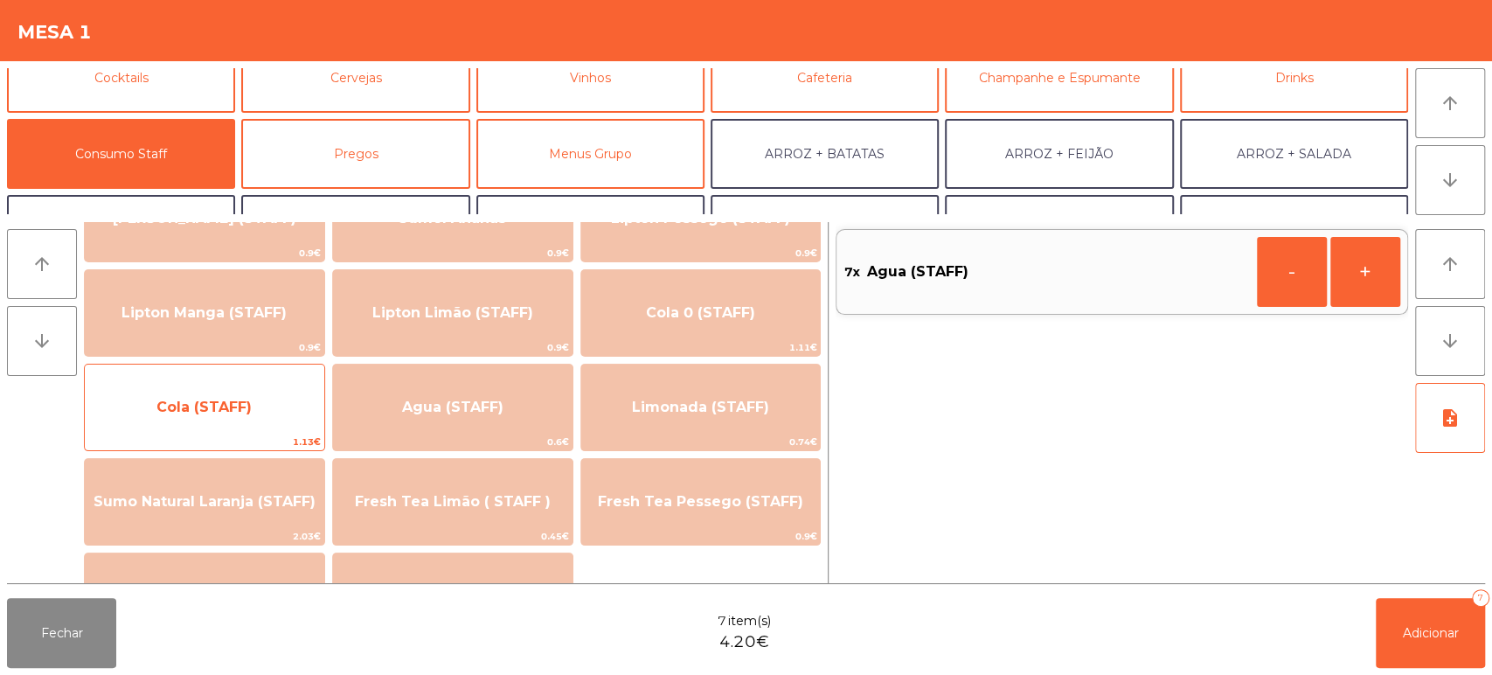
click at [238, 407] on span "Cola (STAFF)" at bounding box center [203, 407] width 95 height 17
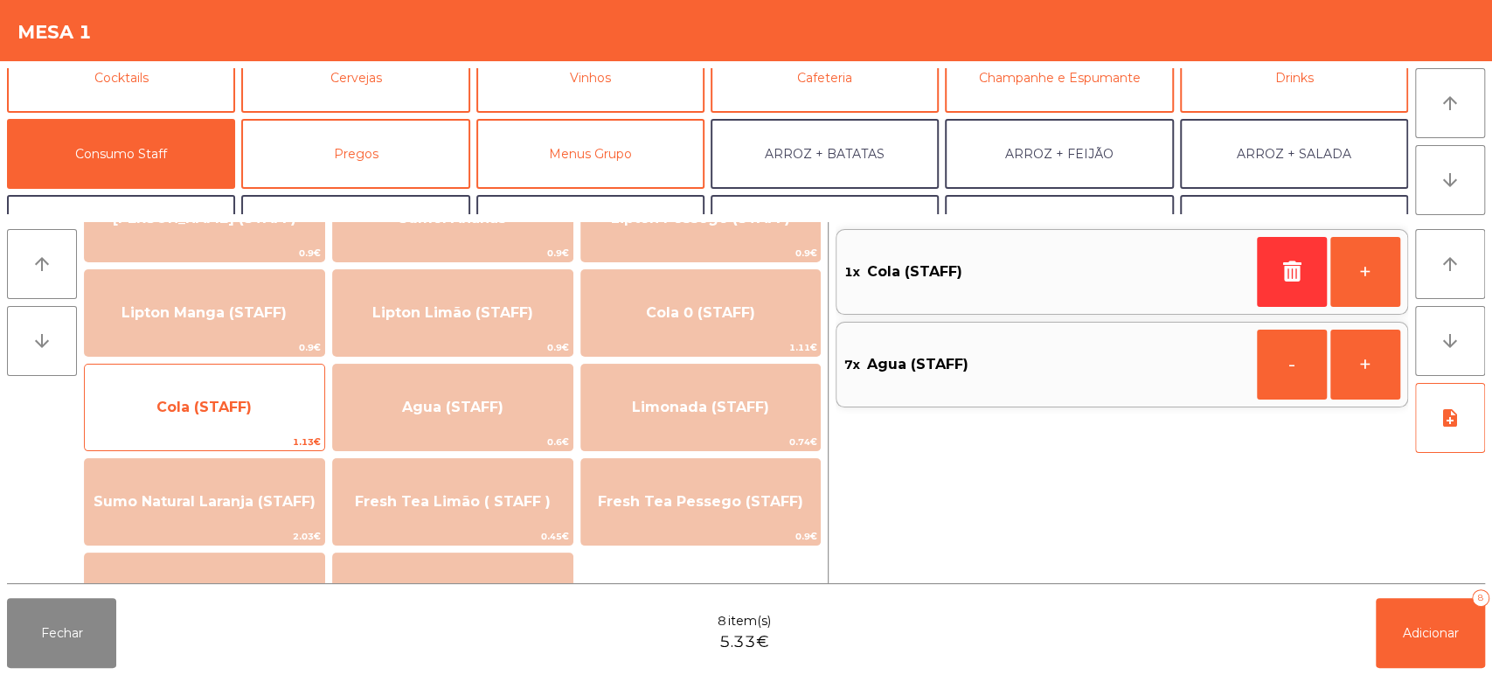
click at [238, 416] on span "Cola (STAFF)" at bounding box center [205, 407] width 240 height 47
click at [235, 407] on span "Cola (STAFF)" at bounding box center [203, 407] width 95 height 17
click at [235, 399] on span "Cola (STAFF)" at bounding box center [203, 407] width 95 height 17
click at [240, 390] on span "Cola (STAFF)" at bounding box center [205, 407] width 240 height 47
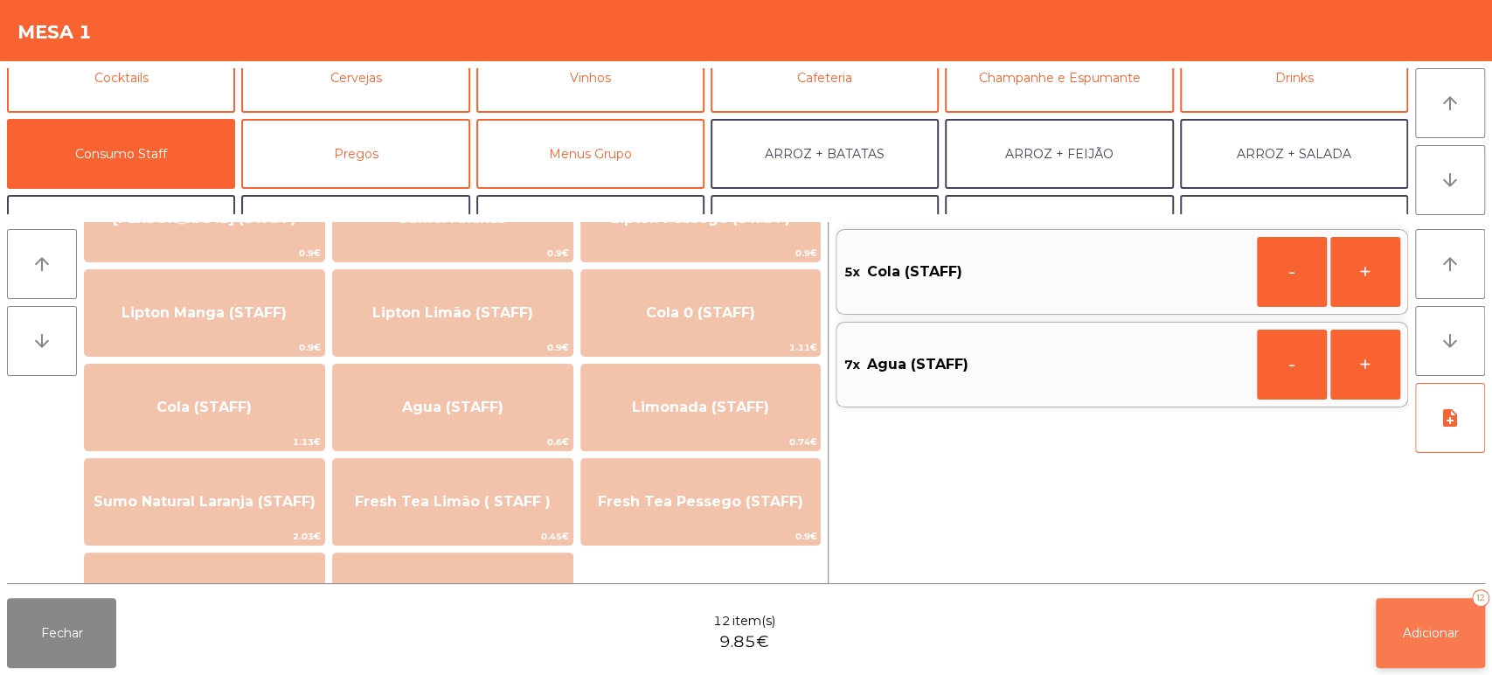
click at [1415, 636] on span "Adicionar" at bounding box center [1431, 633] width 56 height 16
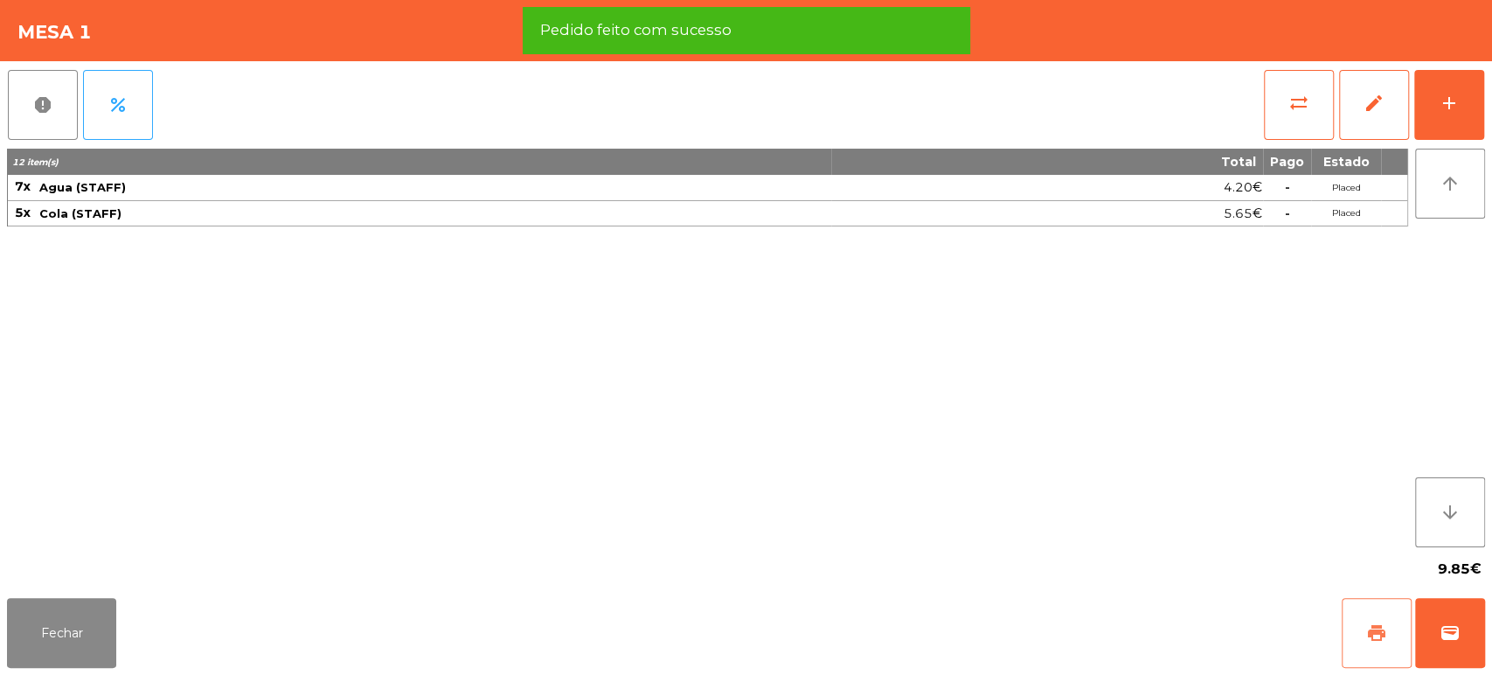
click at [1378, 628] on span "print" at bounding box center [1376, 632] width 21 height 21
click at [48, 98] on span "report" at bounding box center [42, 104] width 21 height 21
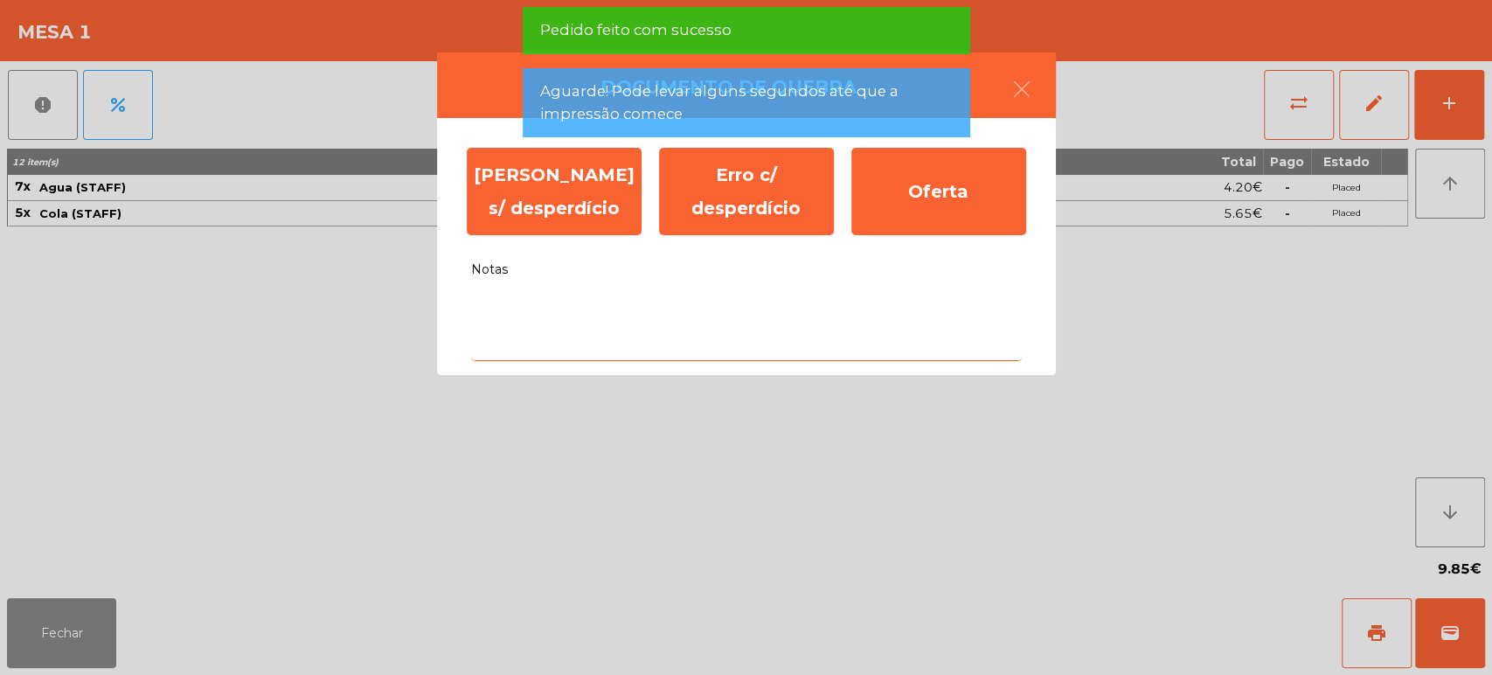
click at [697, 345] on textarea "Notas" at bounding box center [746, 325] width 551 height 73
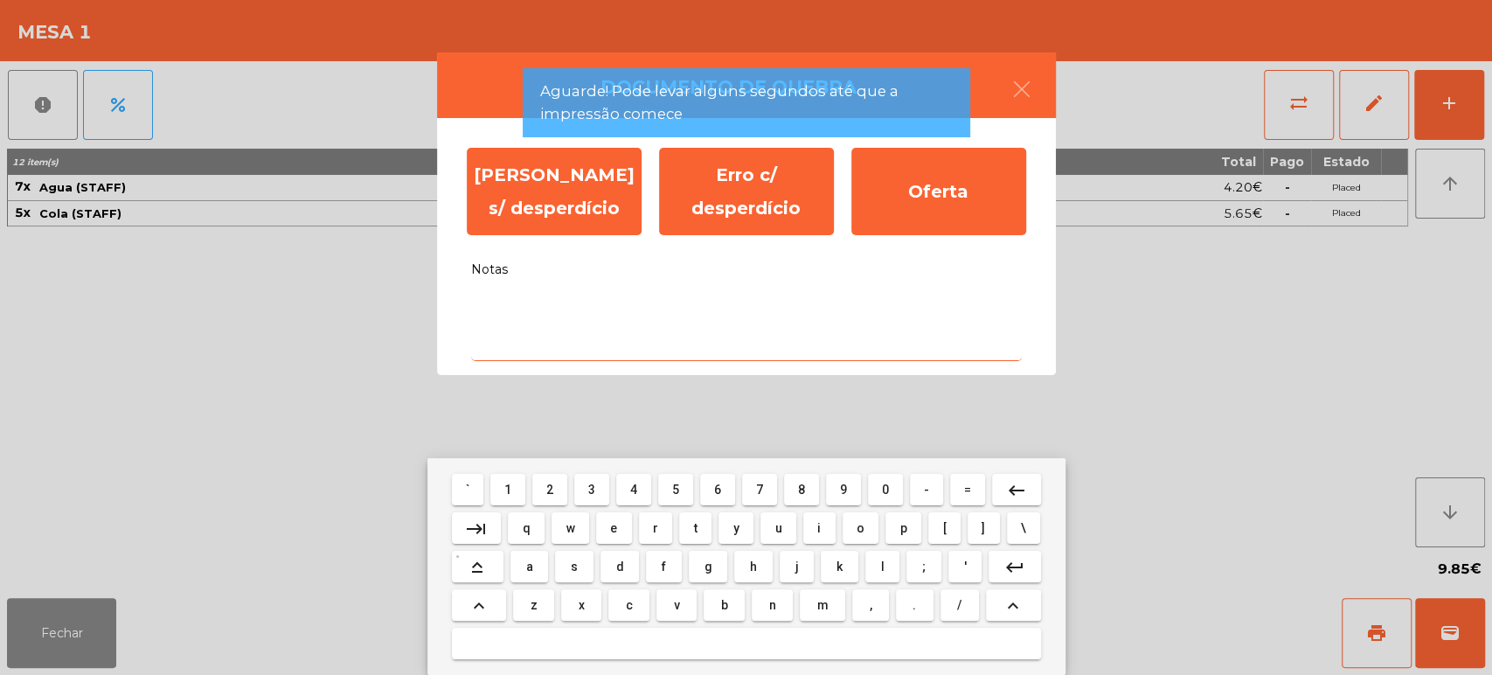
click at [635, 609] on button "c" at bounding box center [628, 604] width 41 height 31
click at [637, 578] on button "d" at bounding box center [620, 566] width 38 height 31
type textarea "**"
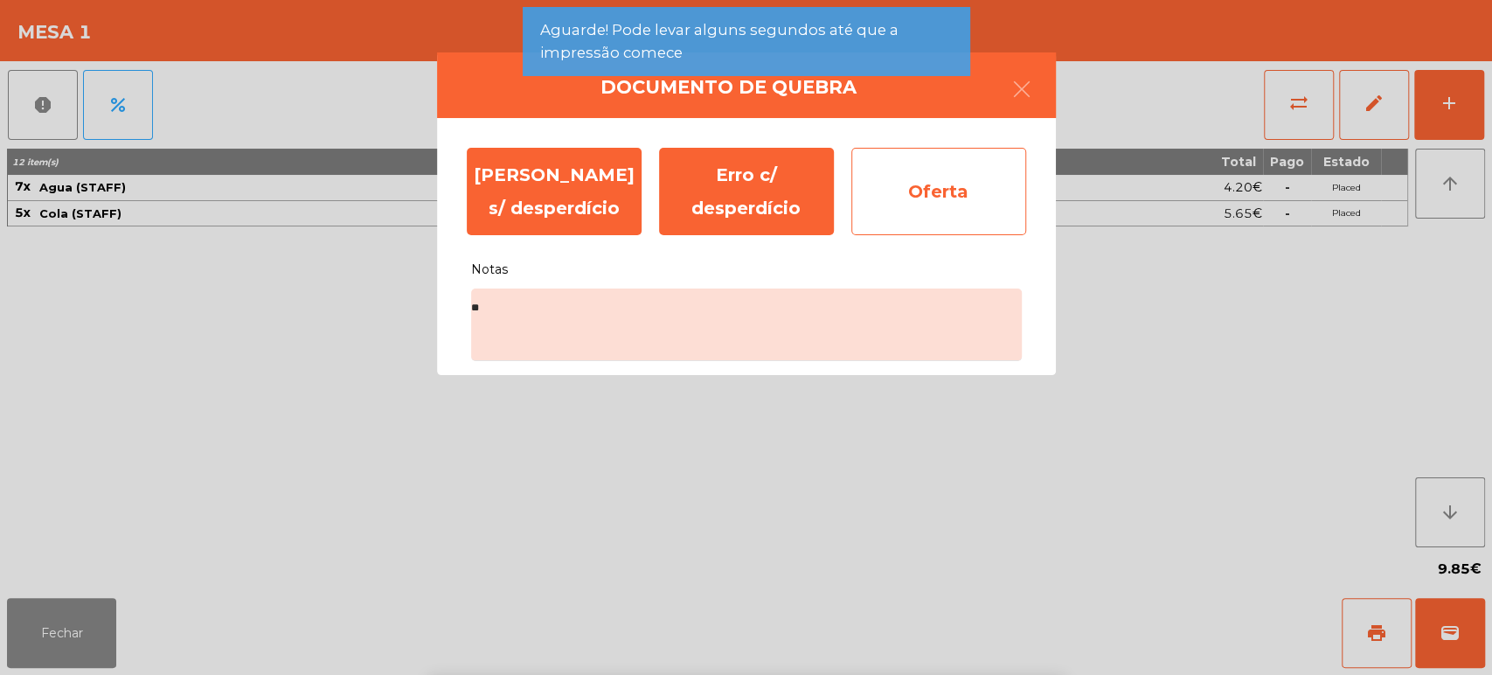
click at [928, 194] on div "Oferta" at bounding box center [939, 191] width 175 height 87
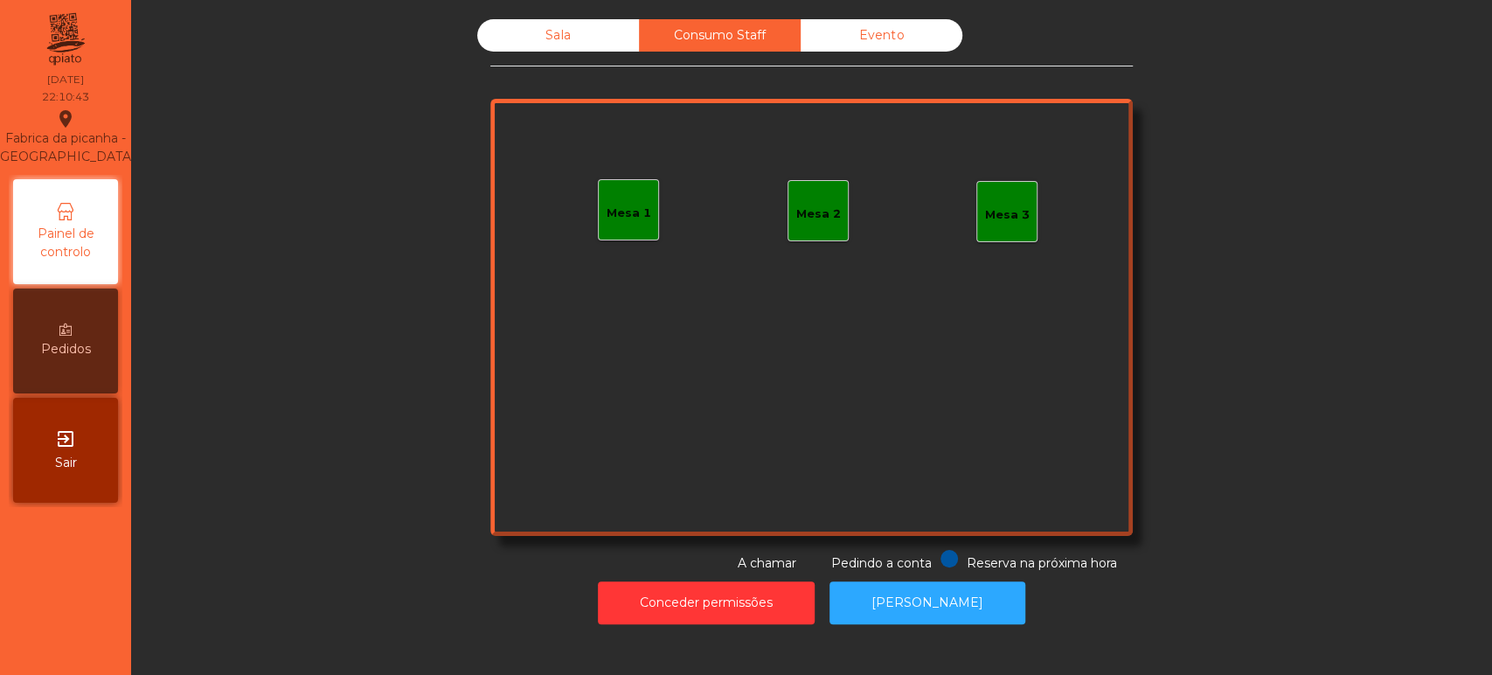
click at [866, 25] on div "Evento" at bounding box center [882, 35] width 162 height 32
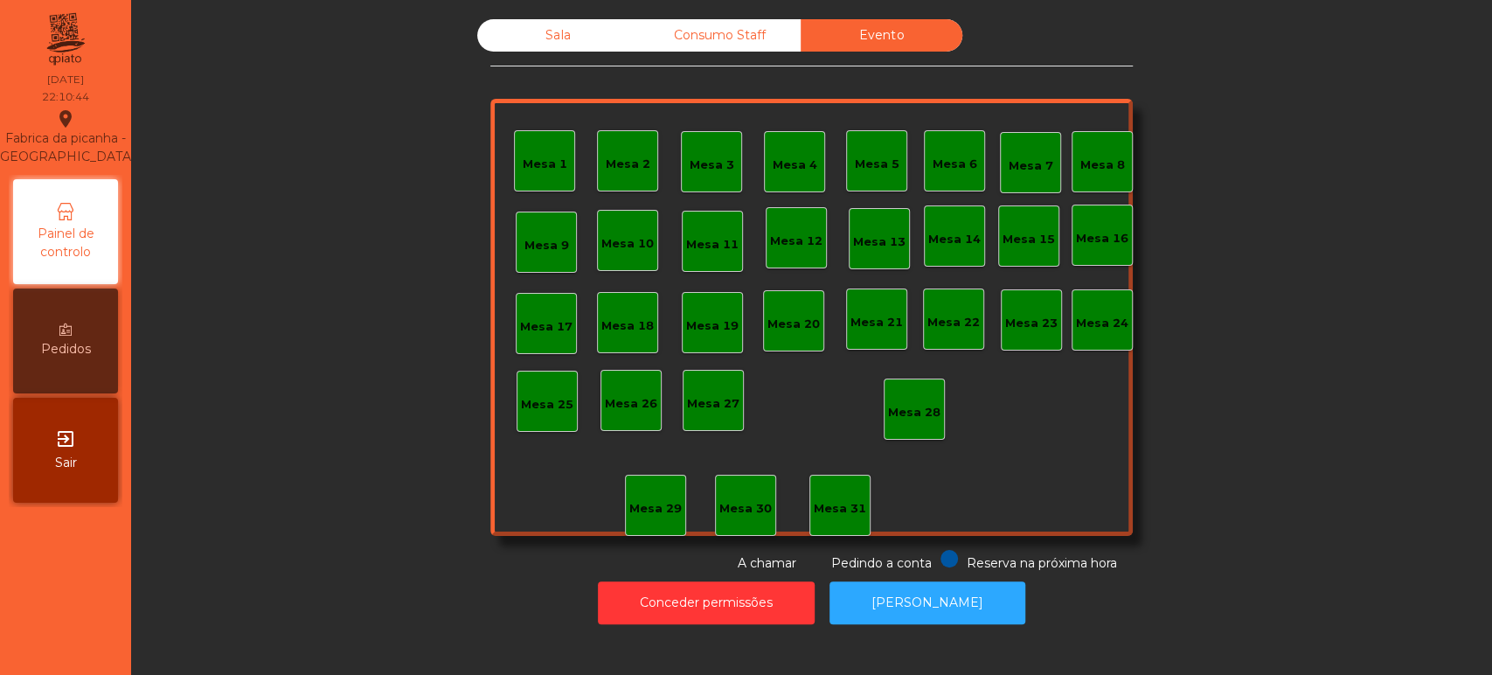
click at [568, 35] on div "Sala" at bounding box center [558, 35] width 162 height 32
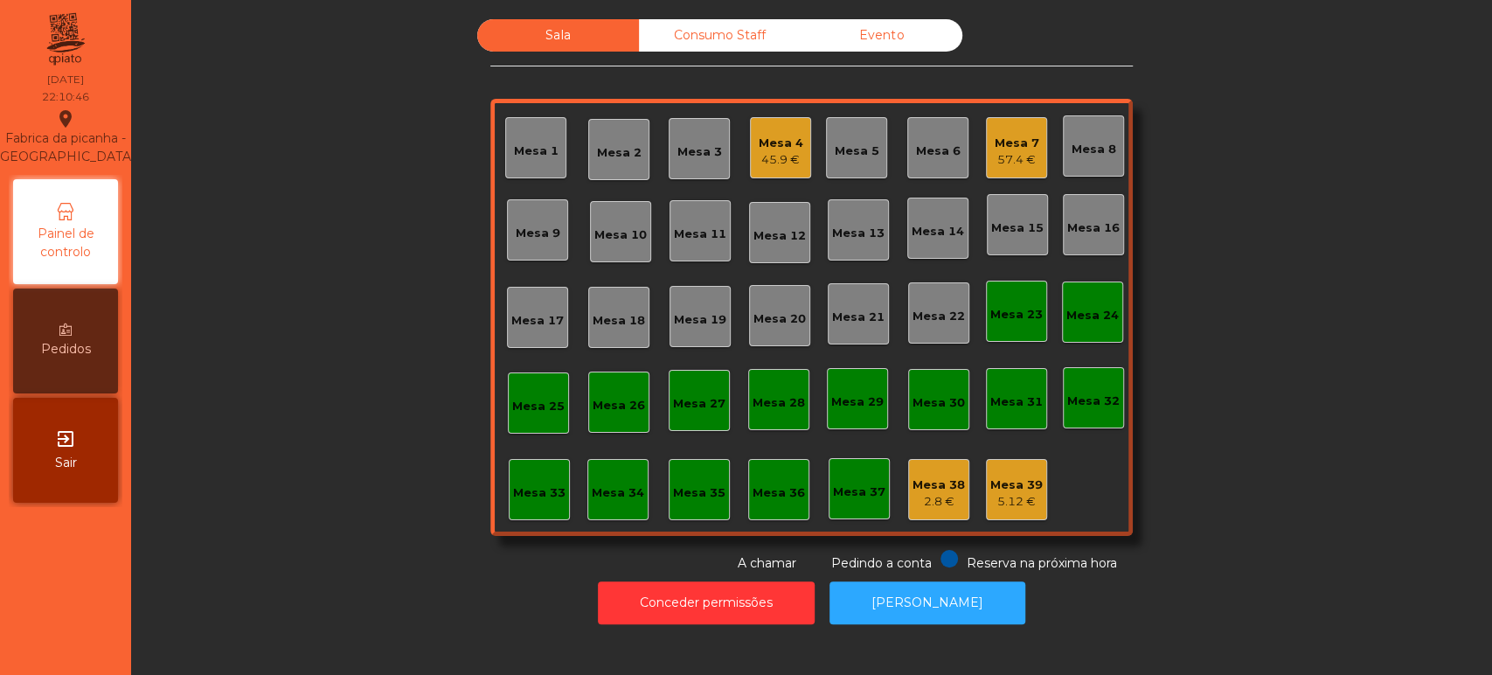
click at [1000, 502] on div "5.12 €" at bounding box center [1017, 501] width 52 height 17
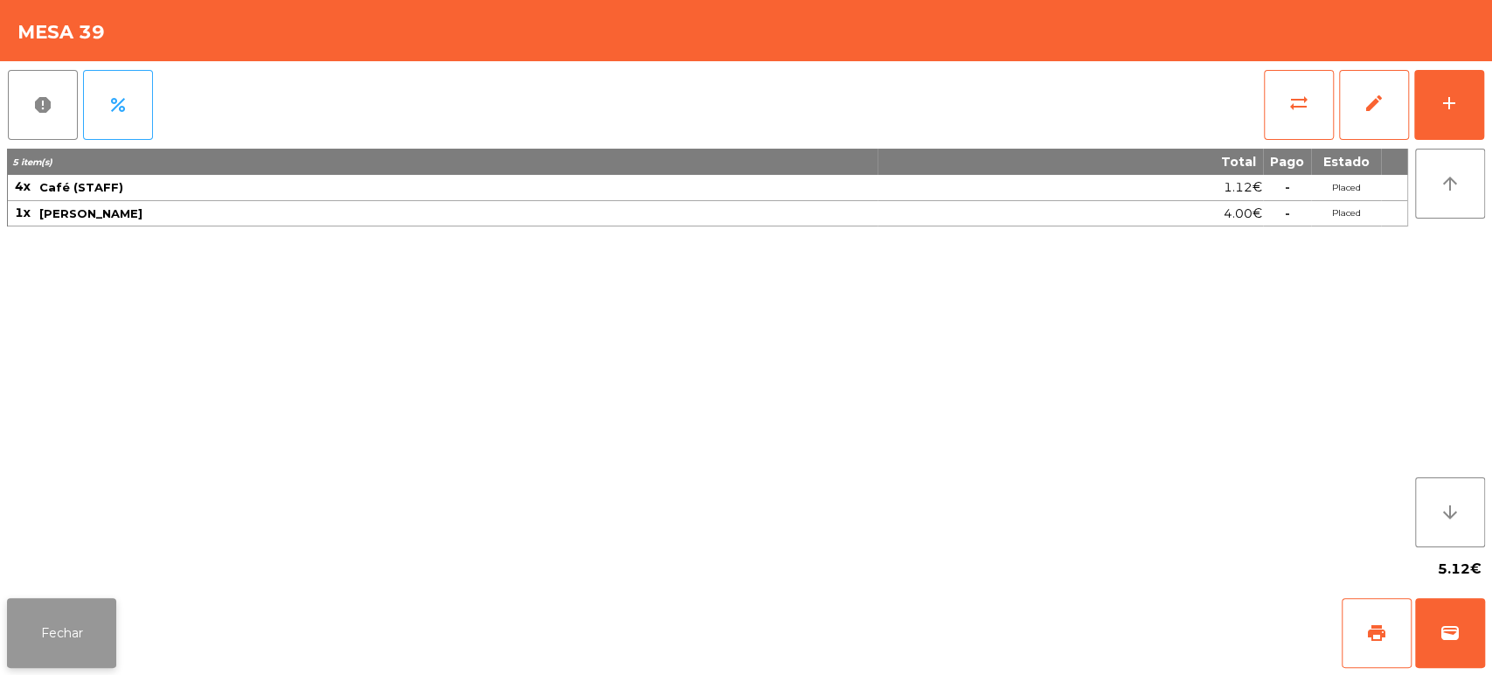
click at [79, 617] on button "Fechar" at bounding box center [61, 633] width 109 height 70
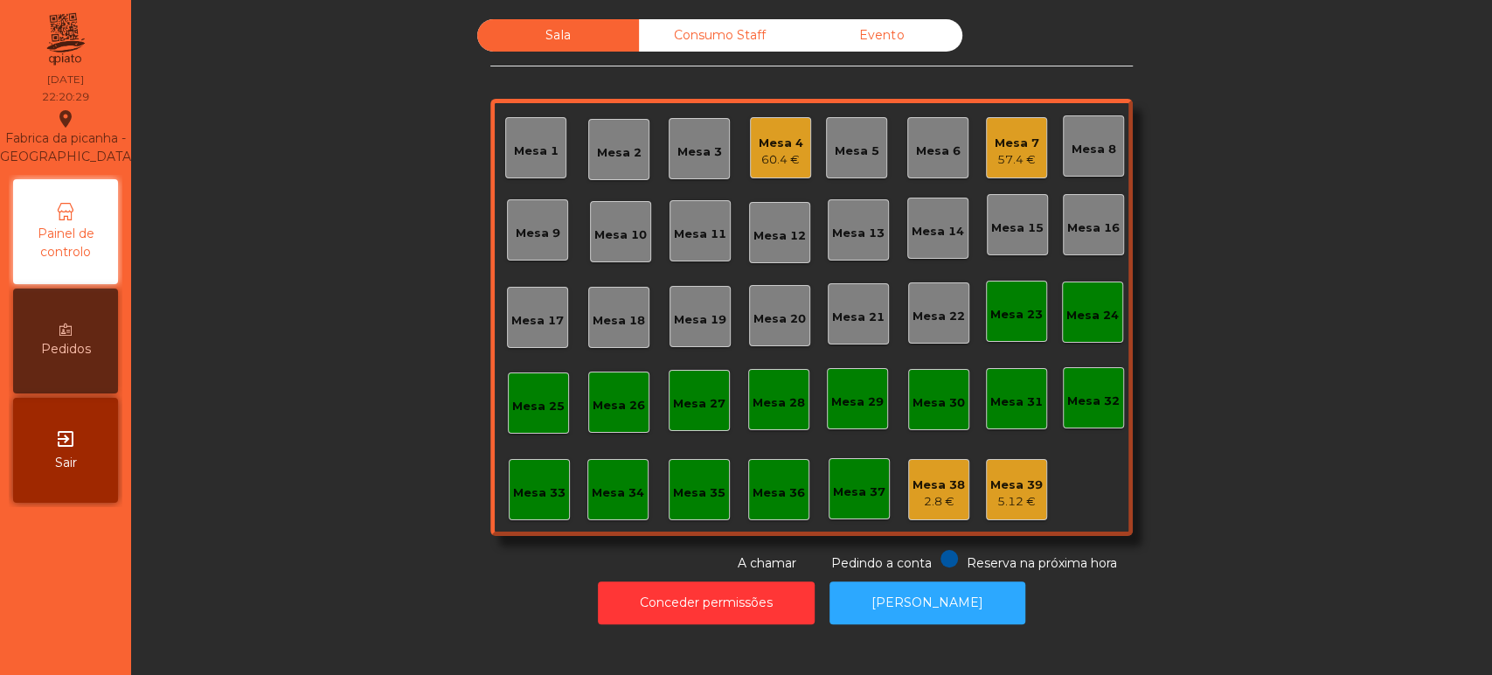
click at [1035, 120] on div "Mesa 7 57.4 €" at bounding box center [1016, 147] width 61 height 61
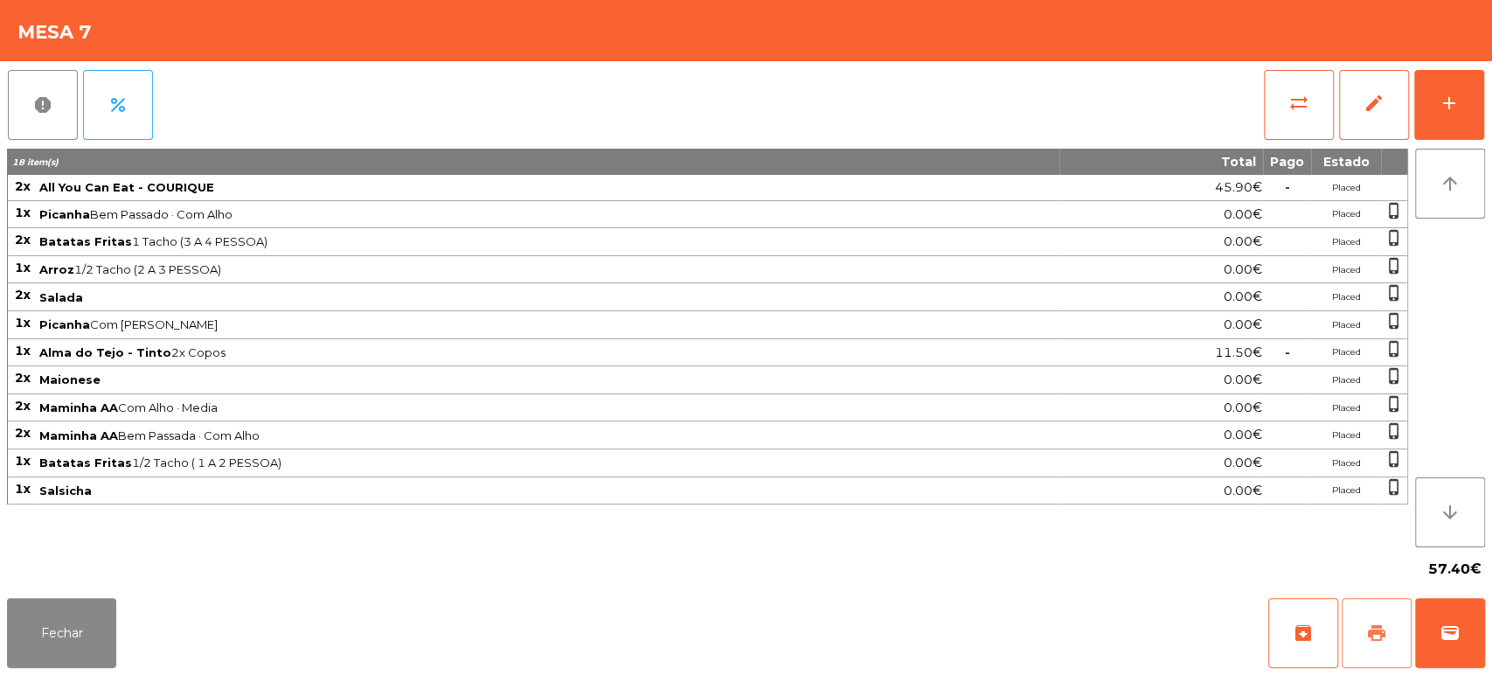
click at [1369, 629] on span "print" at bounding box center [1376, 632] width 21 height 21
click at [82, 560] on div "57.40€" at bounding box center [746, 569] width 1478 height 44
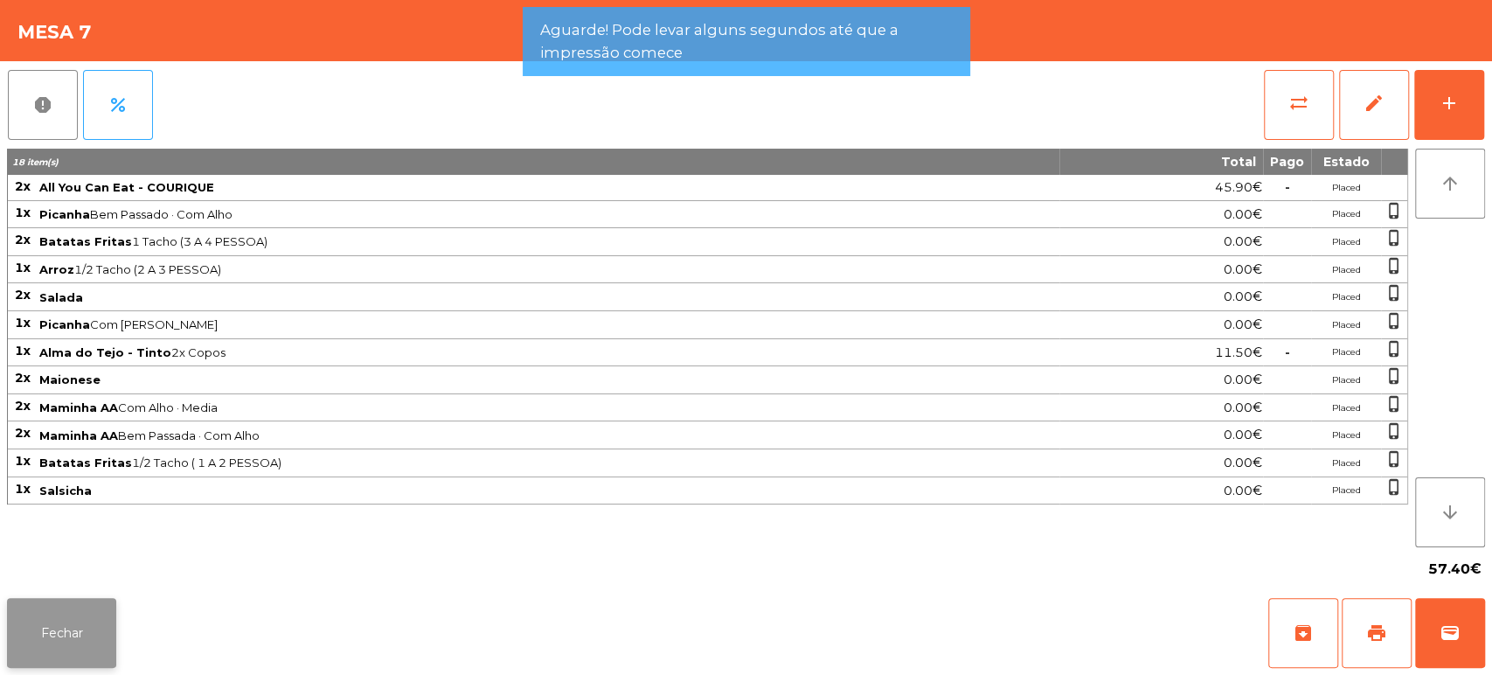
click at [54, 627] on button "Fechar" at bounding box center [61, 633] width 109 height 70
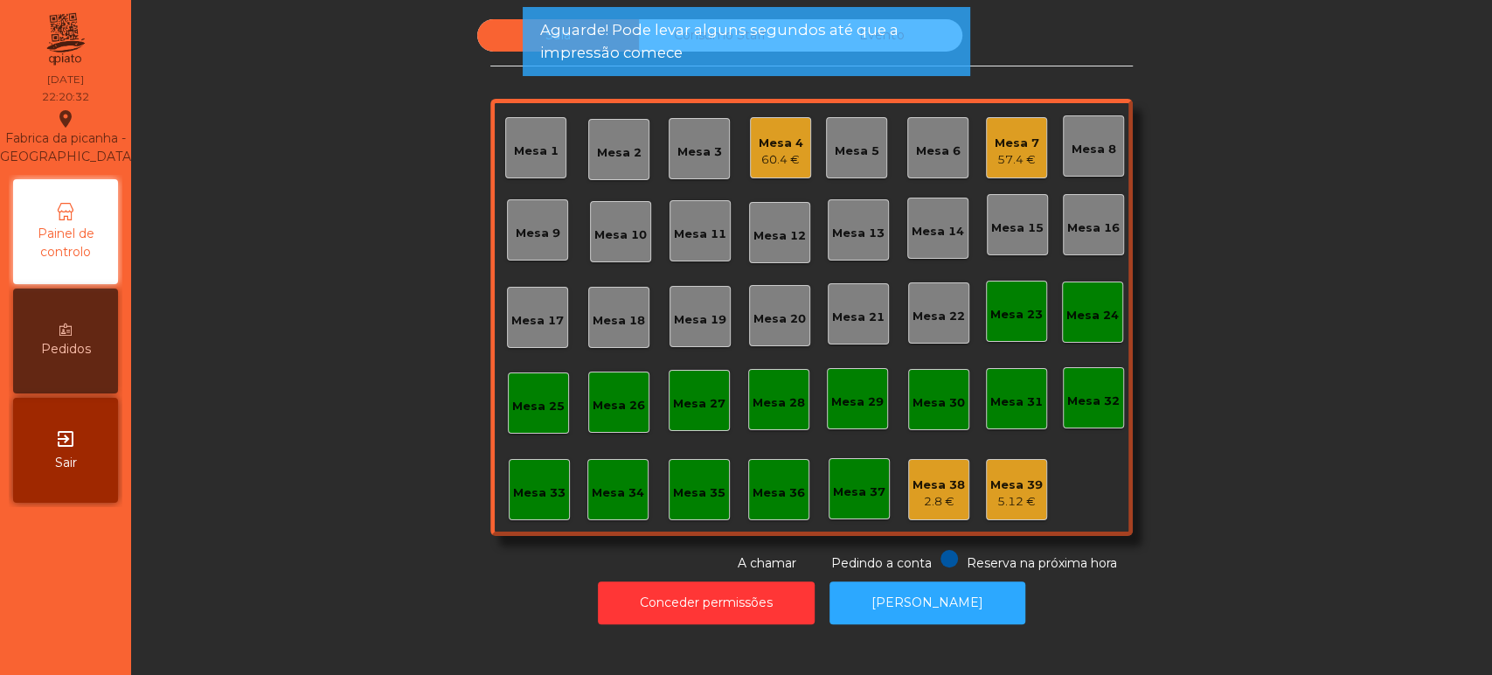
click at [986, 128] on div "Mesa 7 57.4 €" at bounding box center [1016, 147] width 61 height 61
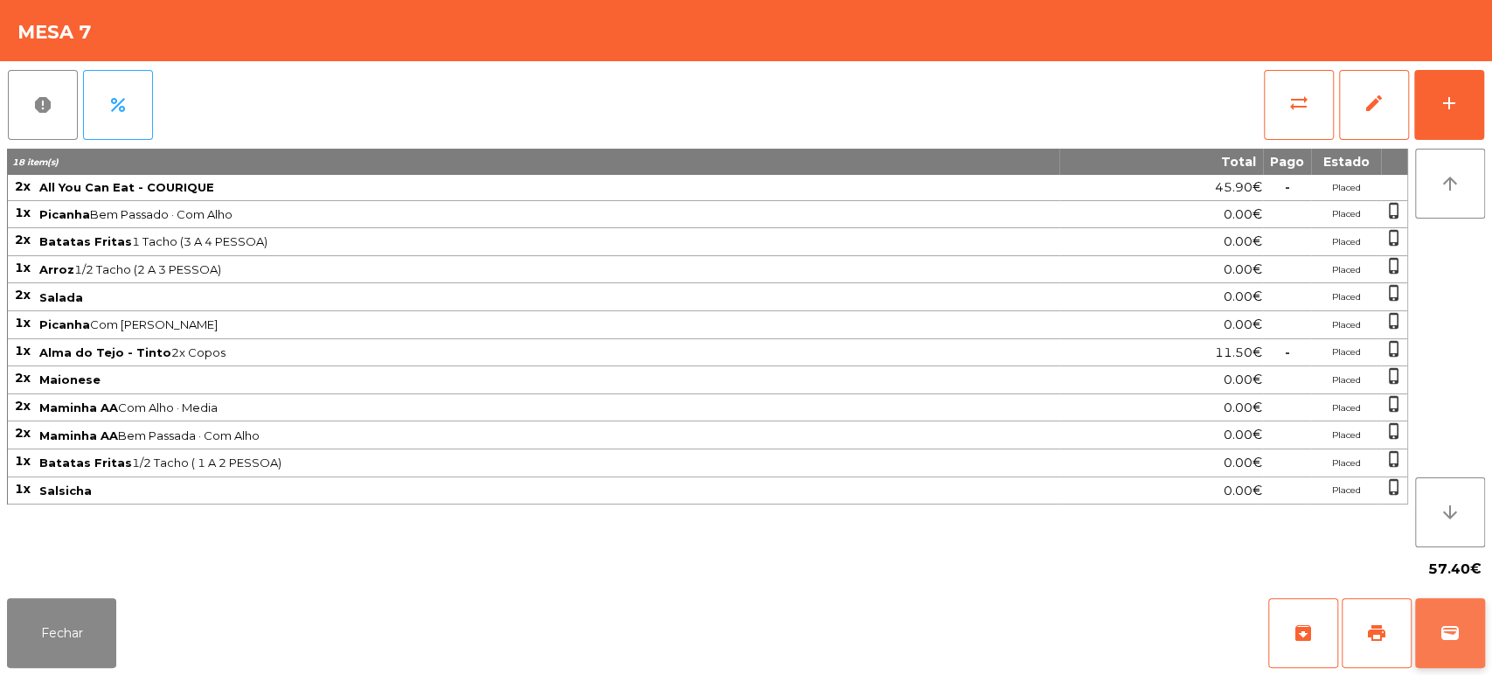
click at [1468, 636] on button "wallet" at bounding box center [1450, 633] width 70 height 70
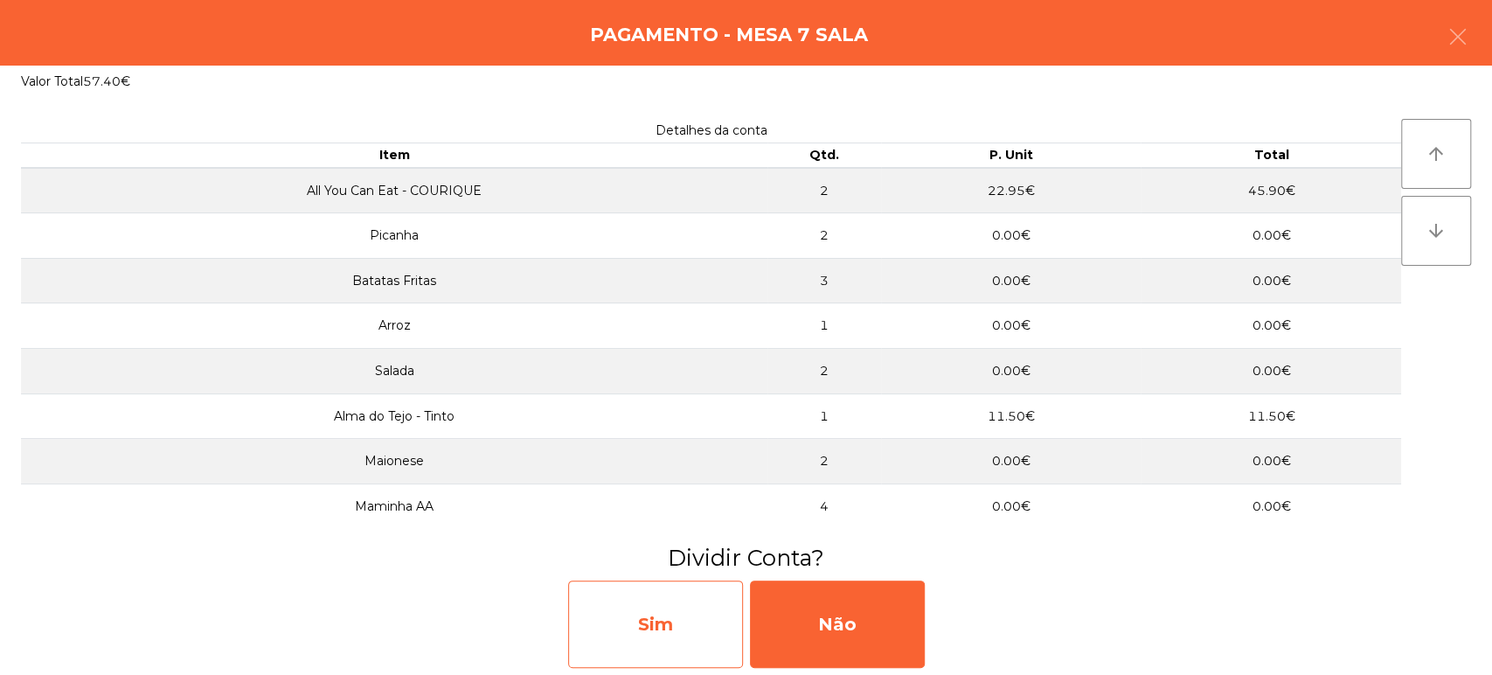
click at [658, 594] on div "Sim" at bounding box center [655, 624] width 175 height 87
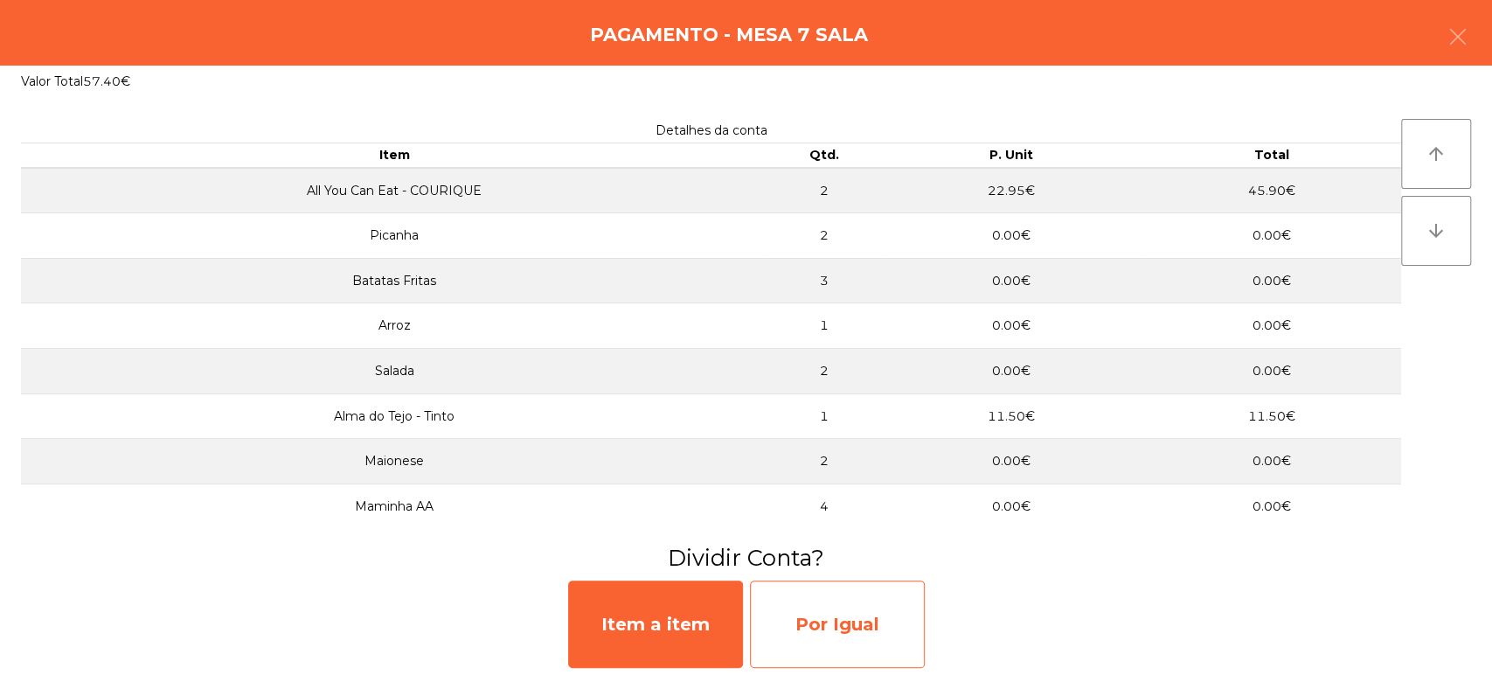
click at [818, 585] on div "Por Igual" at bounding box center [837, 624] width 175 height 87
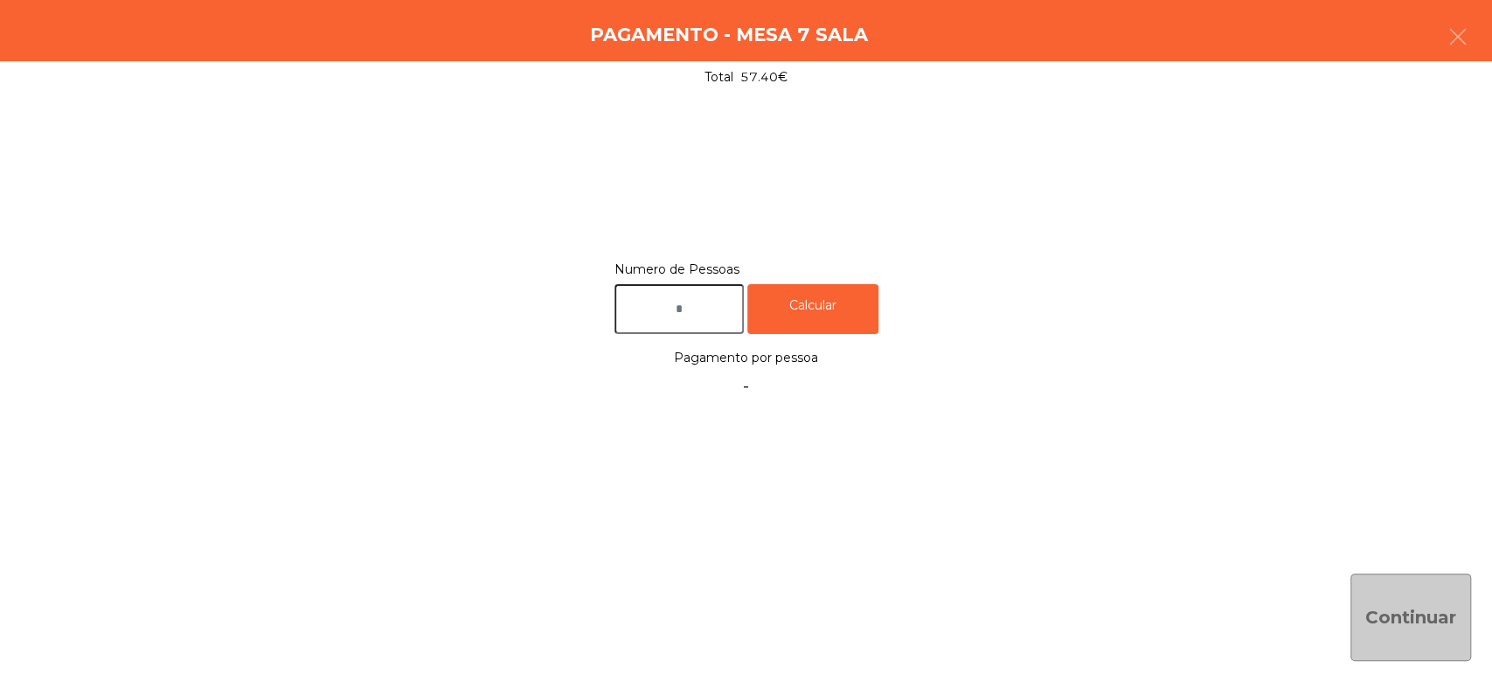
click at [713, 309] on input "text" at bounding box center [679, 309] width 129 height 50
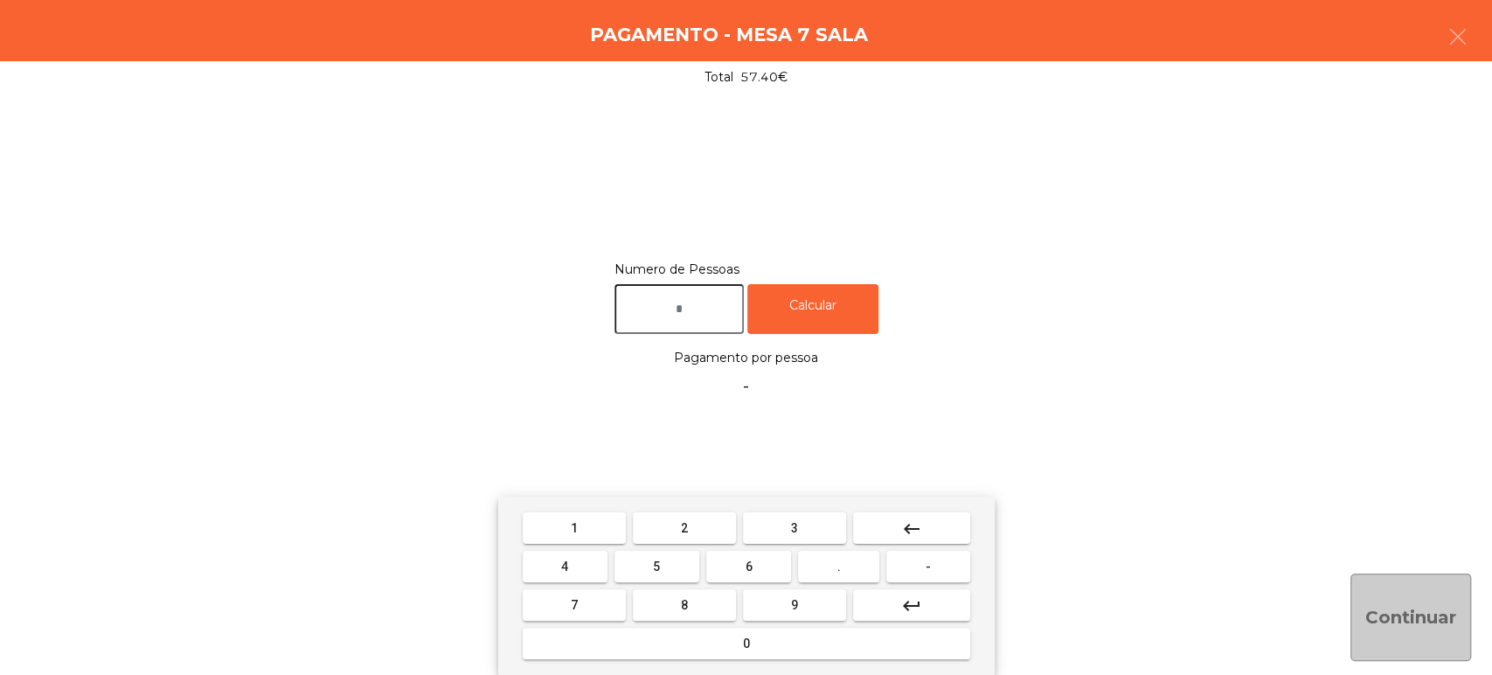
click at [685, 512] on button "2" at bounding box center [684, 527] width 103 height 31
type input "*"
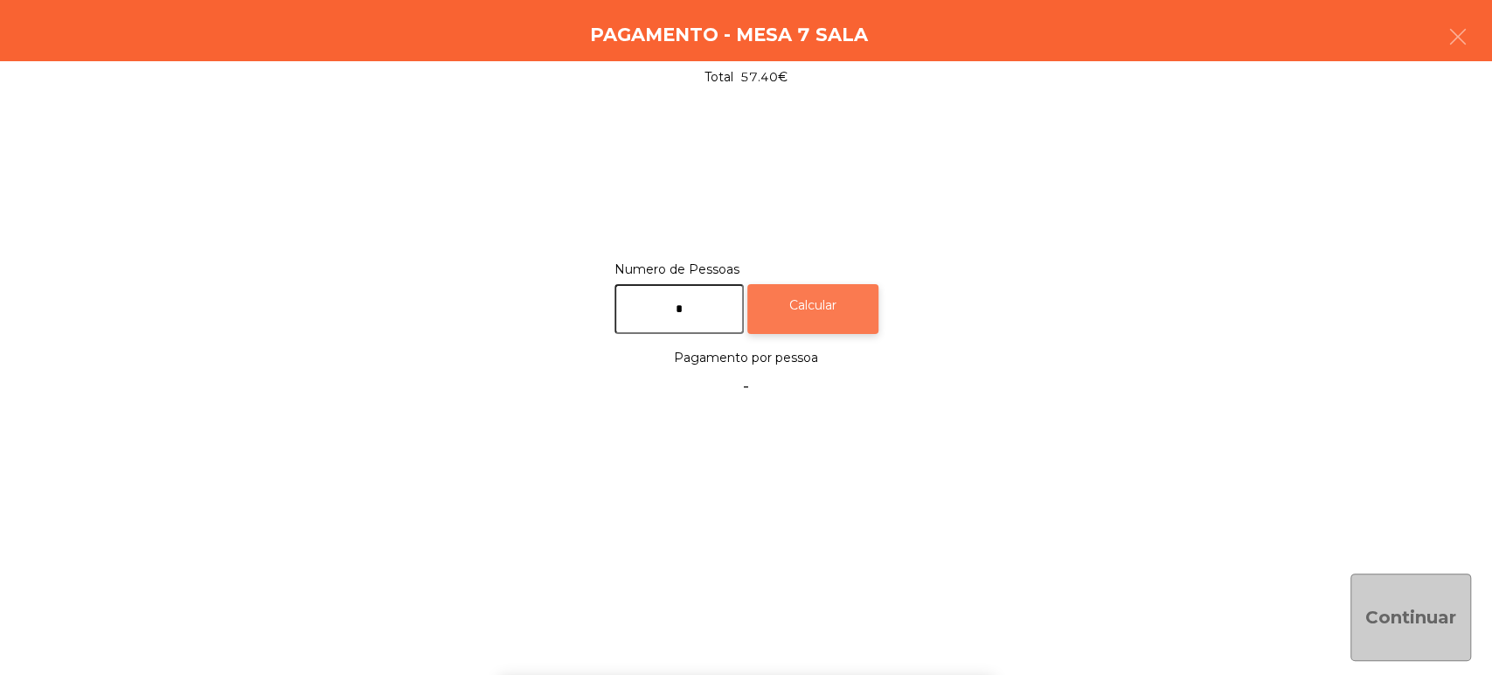
click at [858, 290] on div "Calcular" at bounding box center [812, 309] width 131 height 50
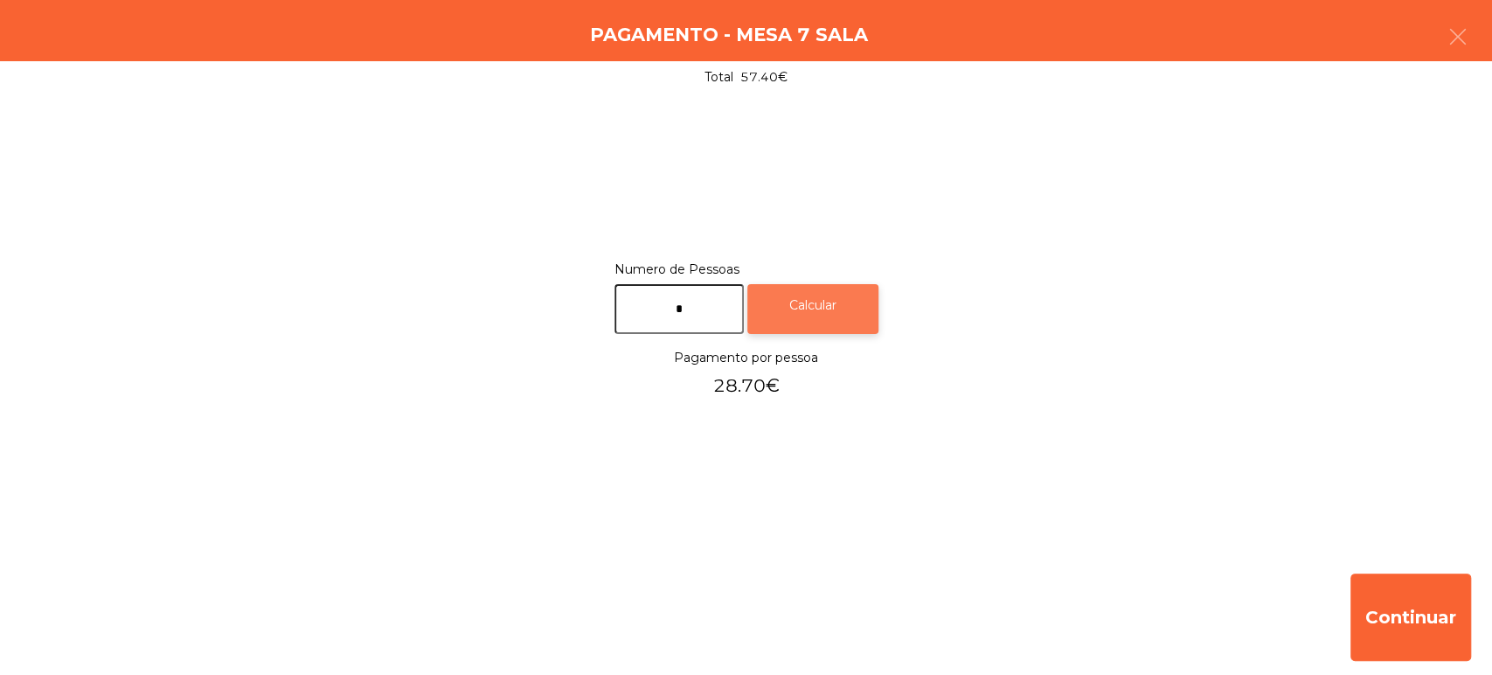
click at [852, 312] on div "Calcular" at bounding box center [812, 309] width 131 height 50
click at [1489, 30] on div "Pagamento - Mesa 7 Sala" at bounding box center [746, 30] width 1492 height 61
click at [1471, 49] on button "button" at bounding box center [1458, 38] width 49 height 52
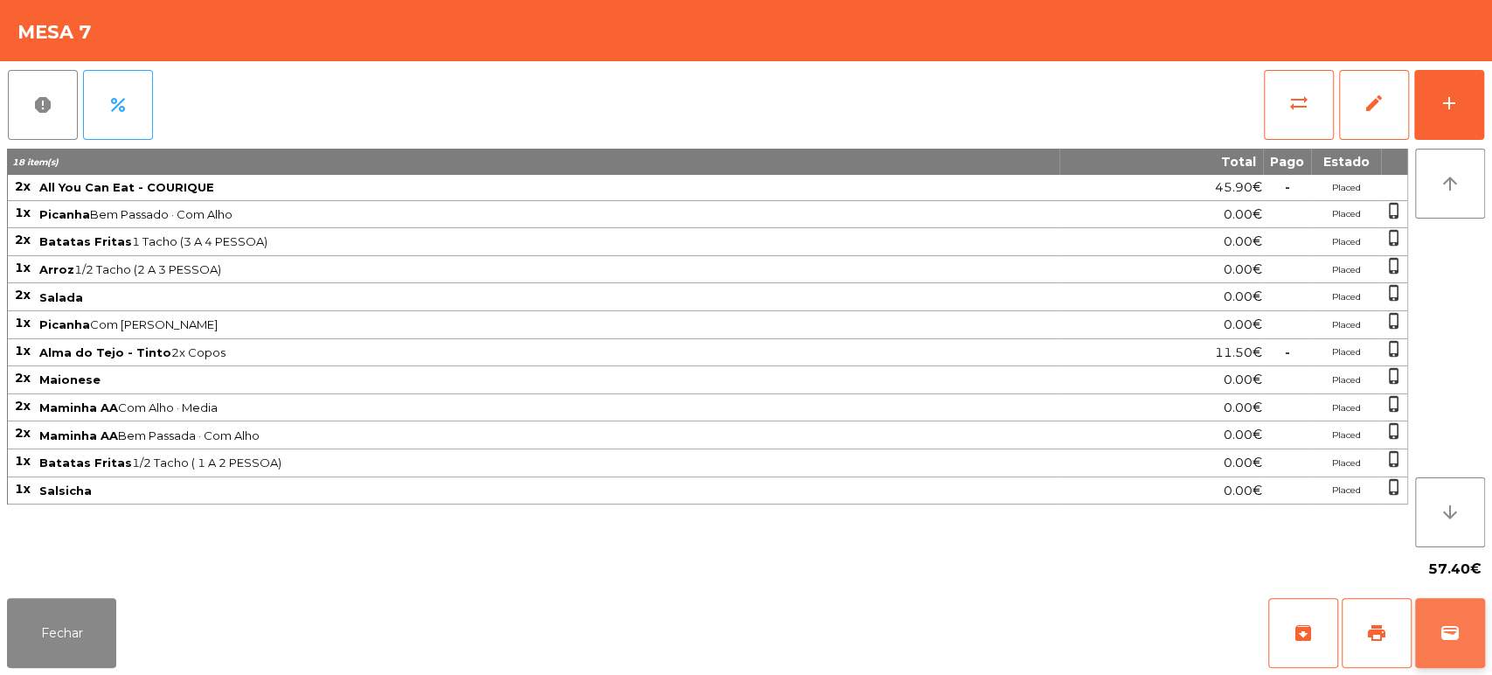
click at [1480, 639] on button "wallet" at bounding box center [1450, 633] width 70 height 70
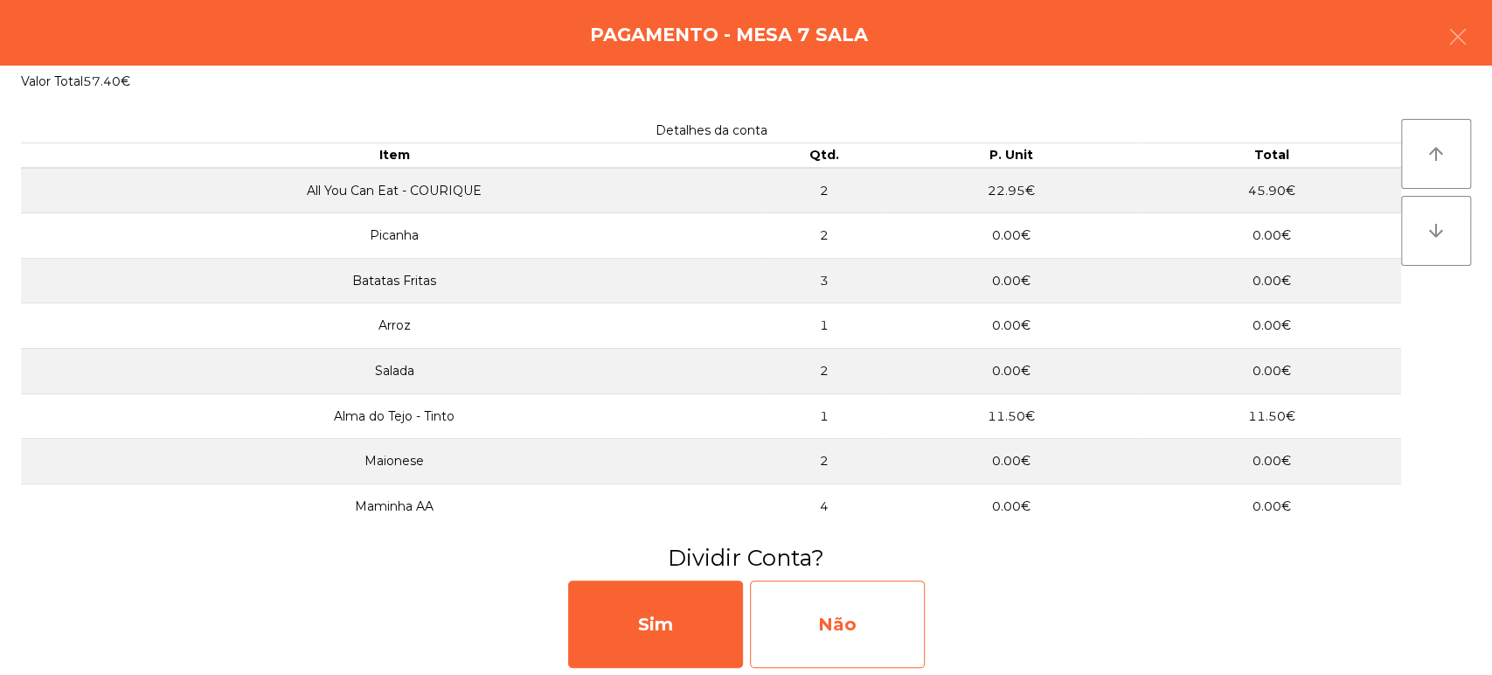
click at [846, 583] on div "Não" at bounding box center [837, 624] width 175 height 87
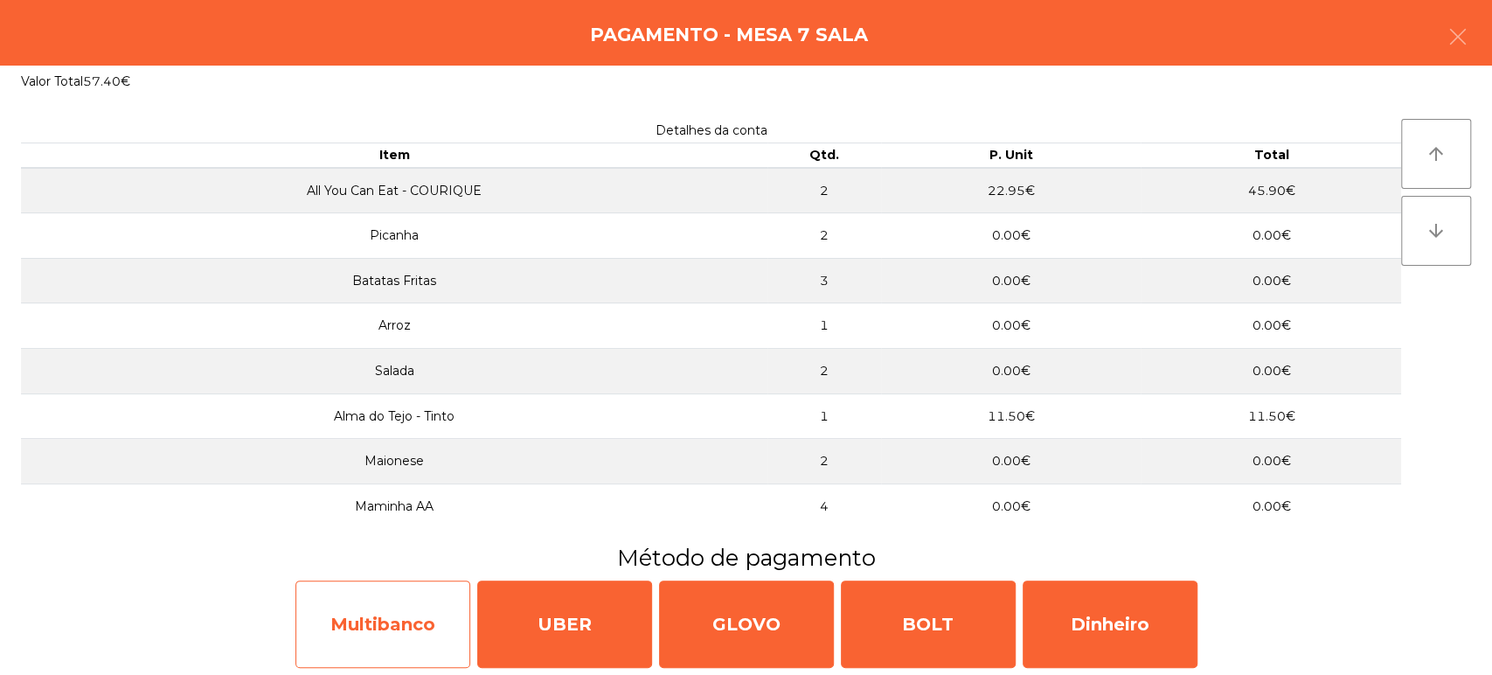
click at [414, 606] on div "Multibanco" at bounding box center [383, 624] width 175 height 87
select select "**"
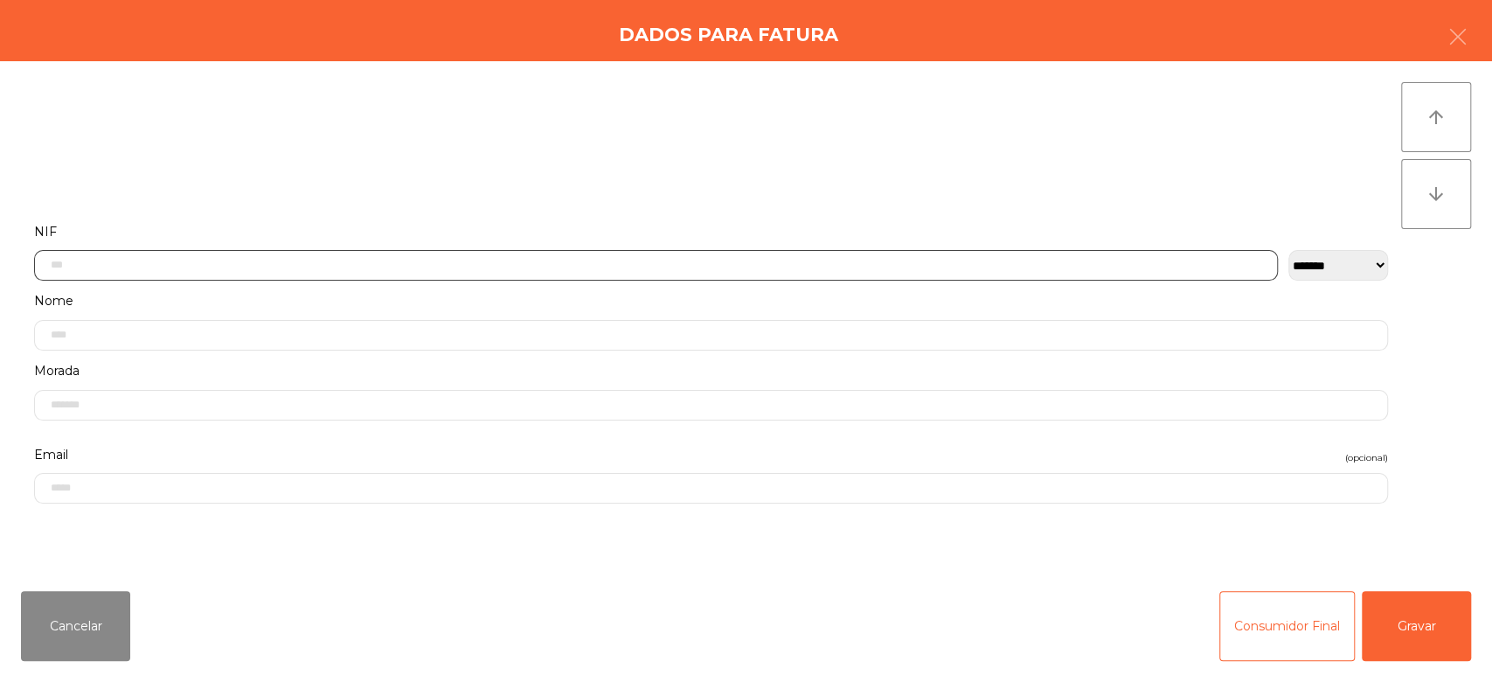
click at [854, 261] on input "text" at bounding box center [656, 265] width 1244 height 31
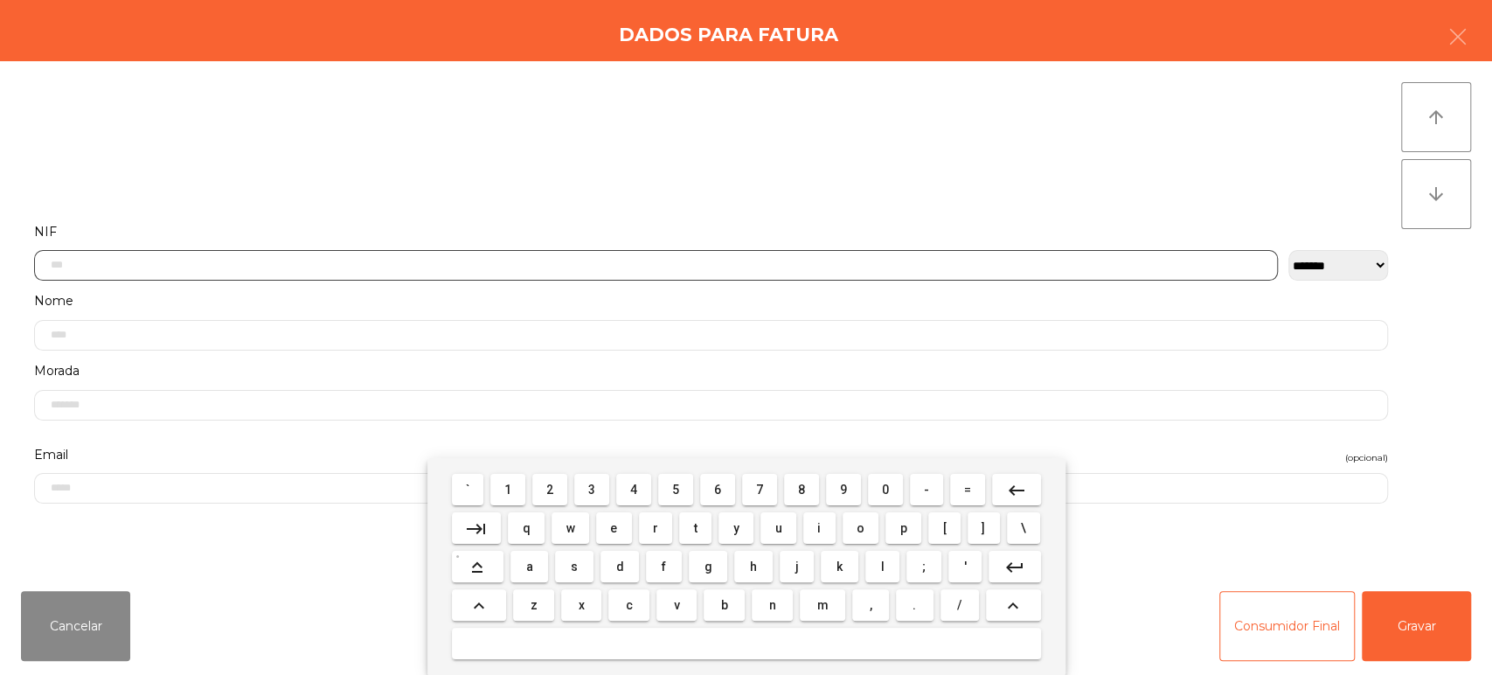
scroll to position [136, 0]
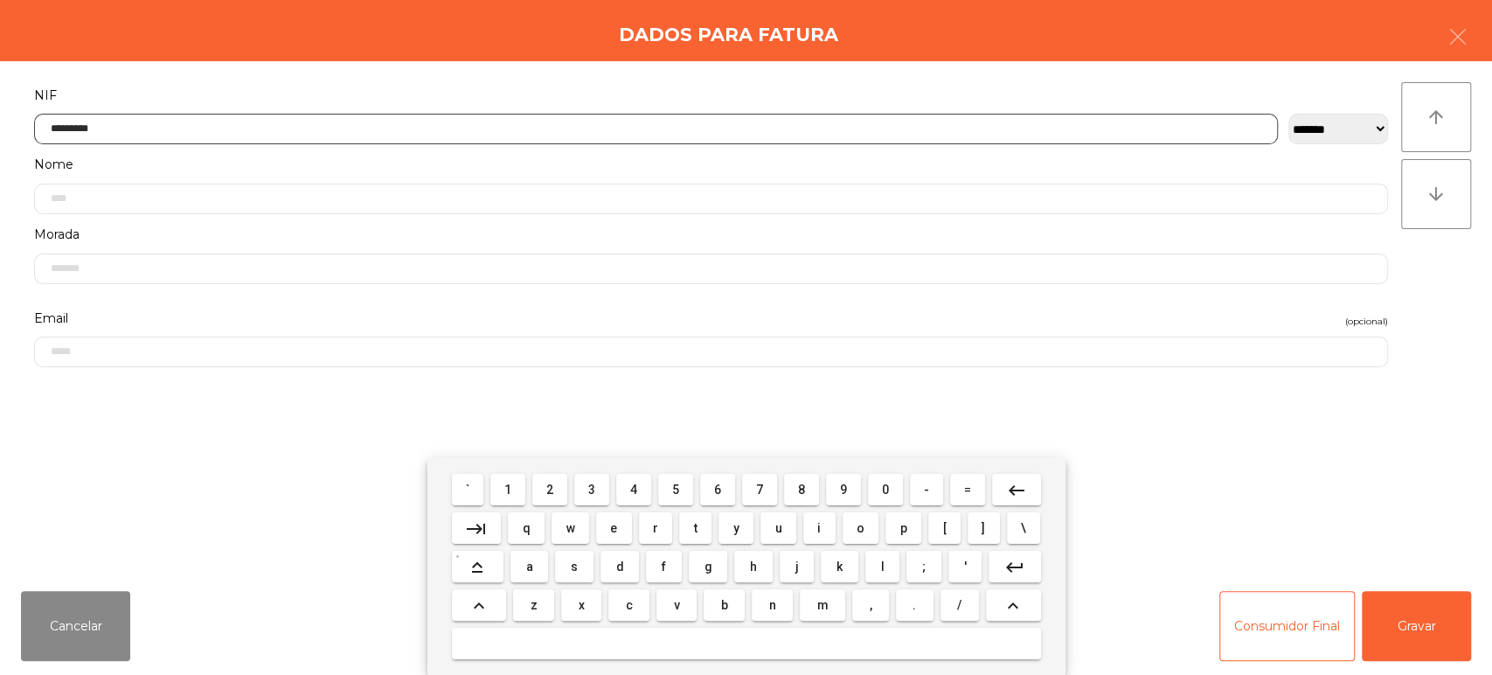
type input "*********"
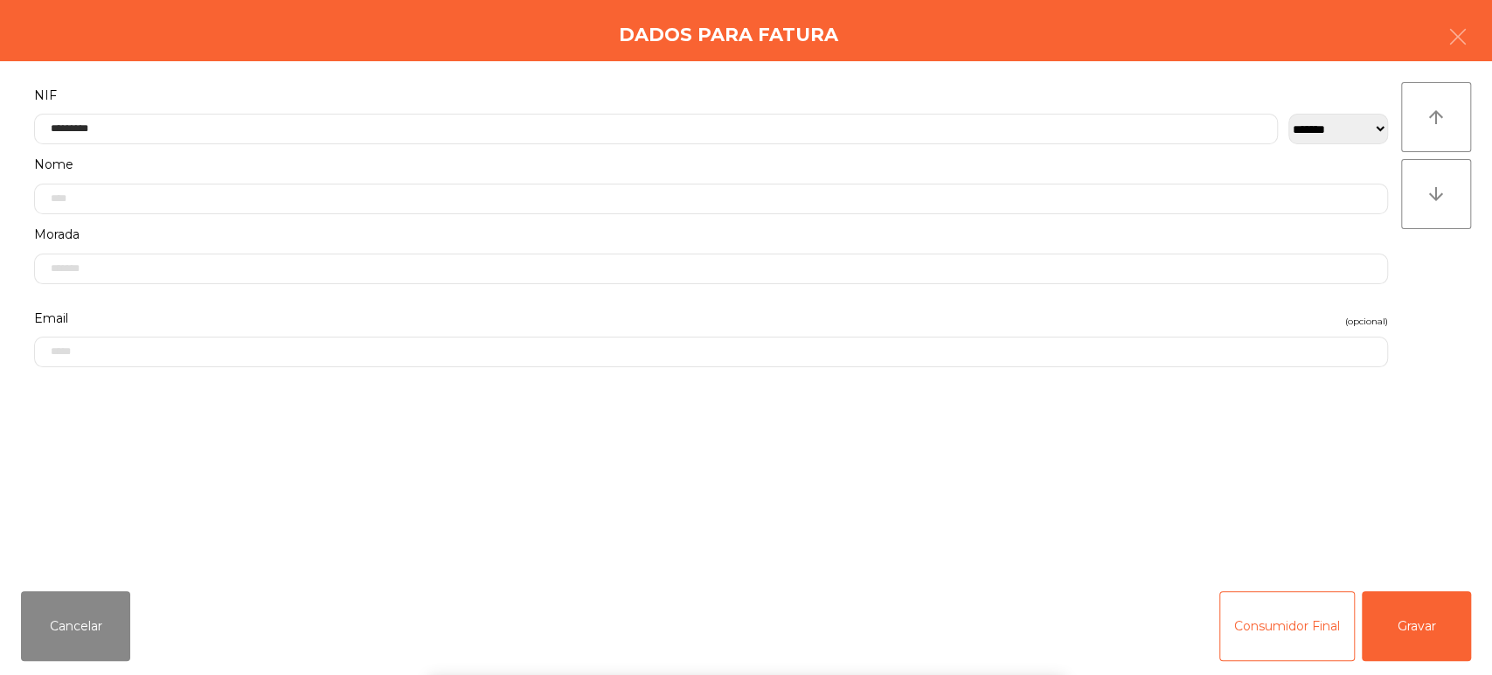
click at [1415, 627] on div "` 1 2 3 4 5 6 7 8 9 0 - = keyboard_backspace keyboard_tab q w e r t y u i o p […" at bounding box center [746, 566] width 1492 height 217
click at [1408, 636] on div "` 1 2 3 4 5 6 7 8 9 0 - = keyboard_backspace keyboard_tab q w e r t y u i o p […" at bounding box center [746, 566] width 1492 height 217
click at [1416, 636] on button "Gravar" at bounding box center [1416, 626] width 109 height 70
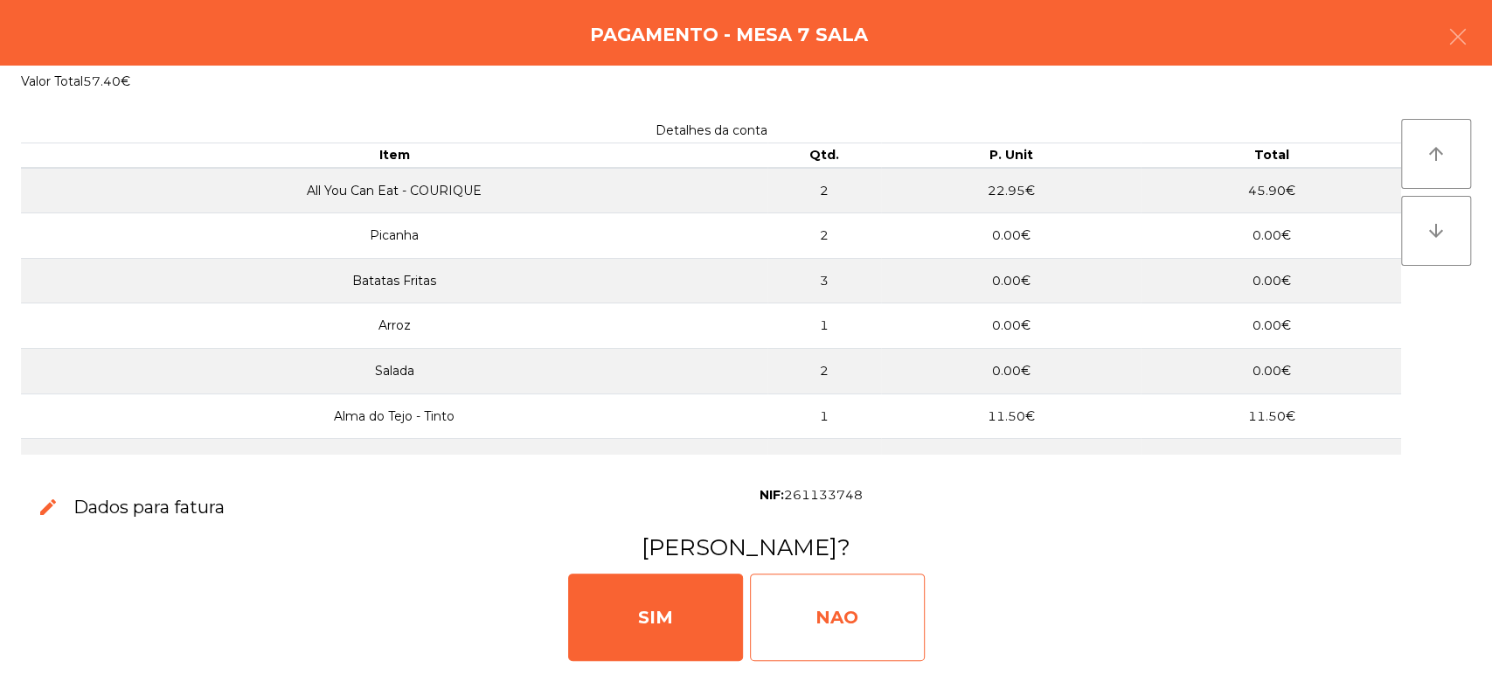
click at [851, 594] on div "NAO" at bounding box center [837, 617] width 175 height 87
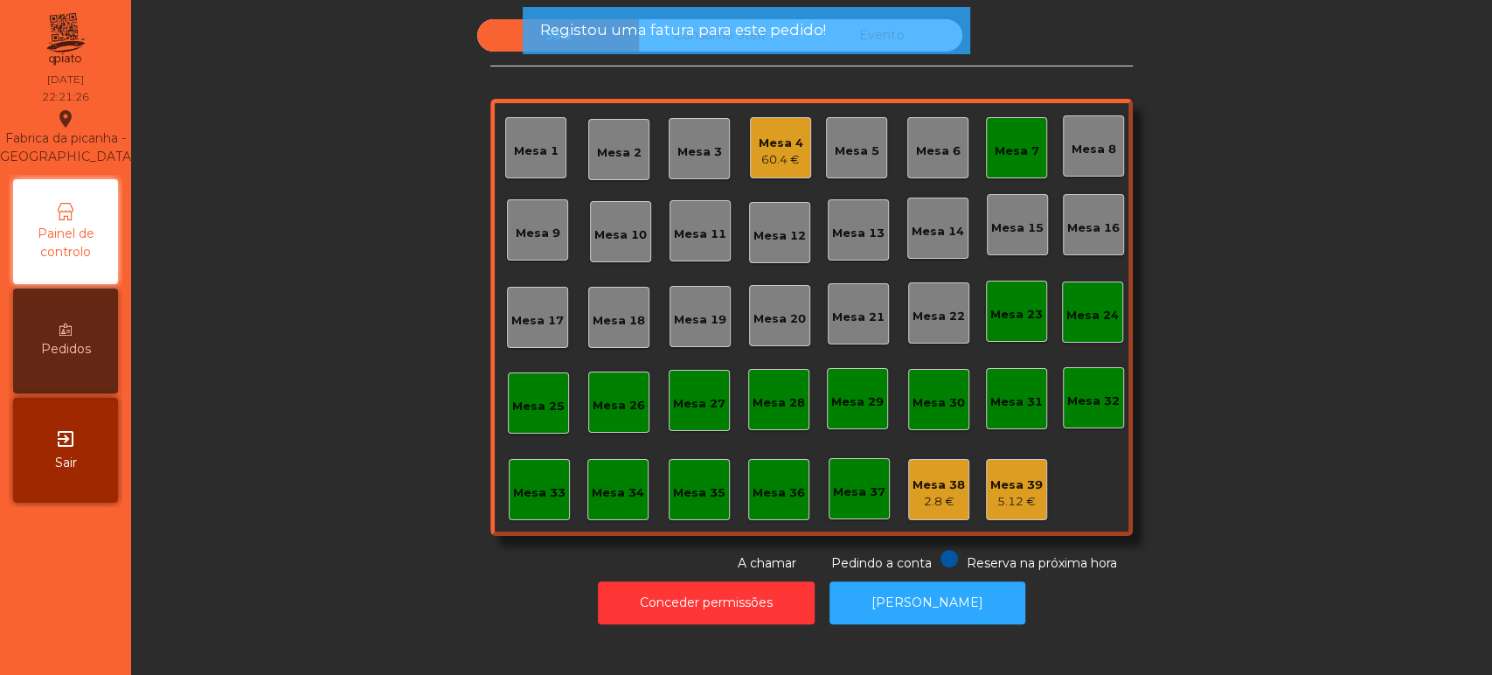
click at [1003, 159] on div "Mesa 7" at bounding box center [1016, 147] width 61 height 61
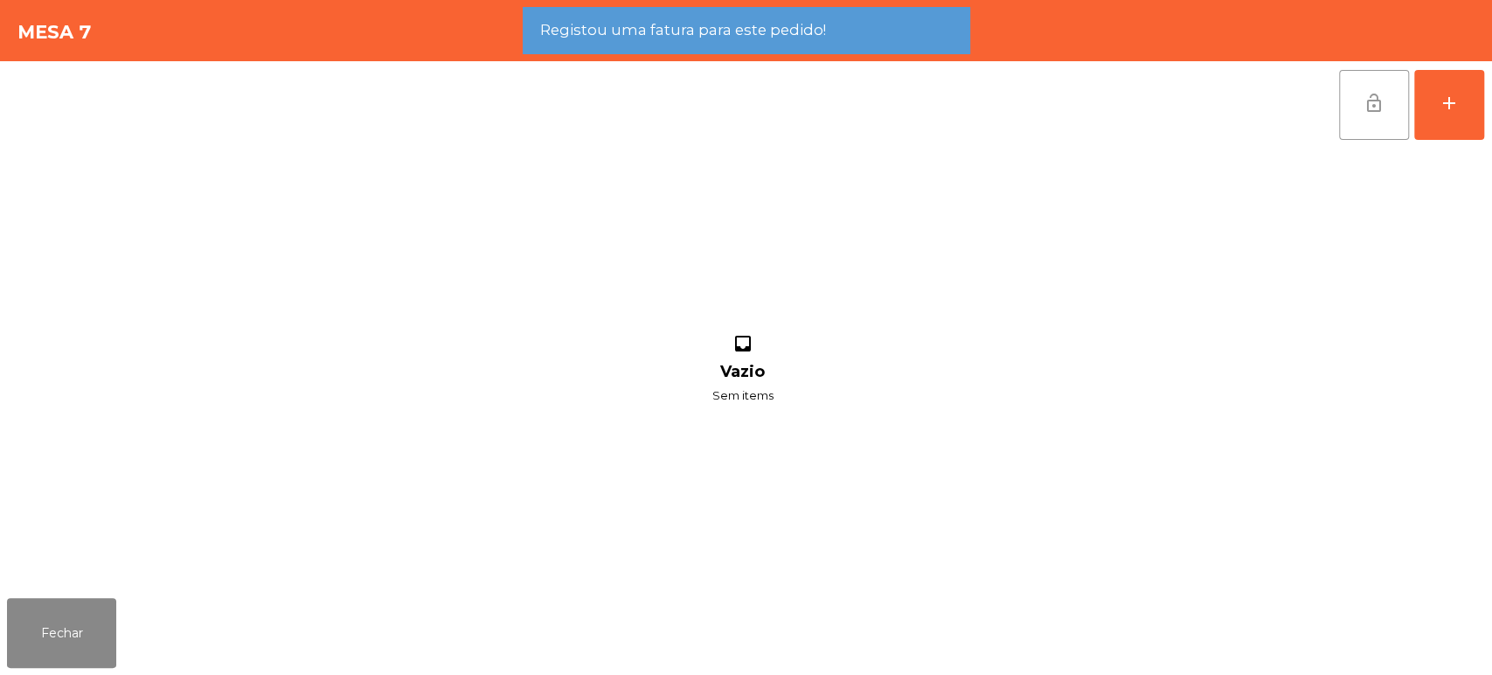
click at [1342, 112] on button "lock_open" at bounding box center [1374, 105] width 70 height 70
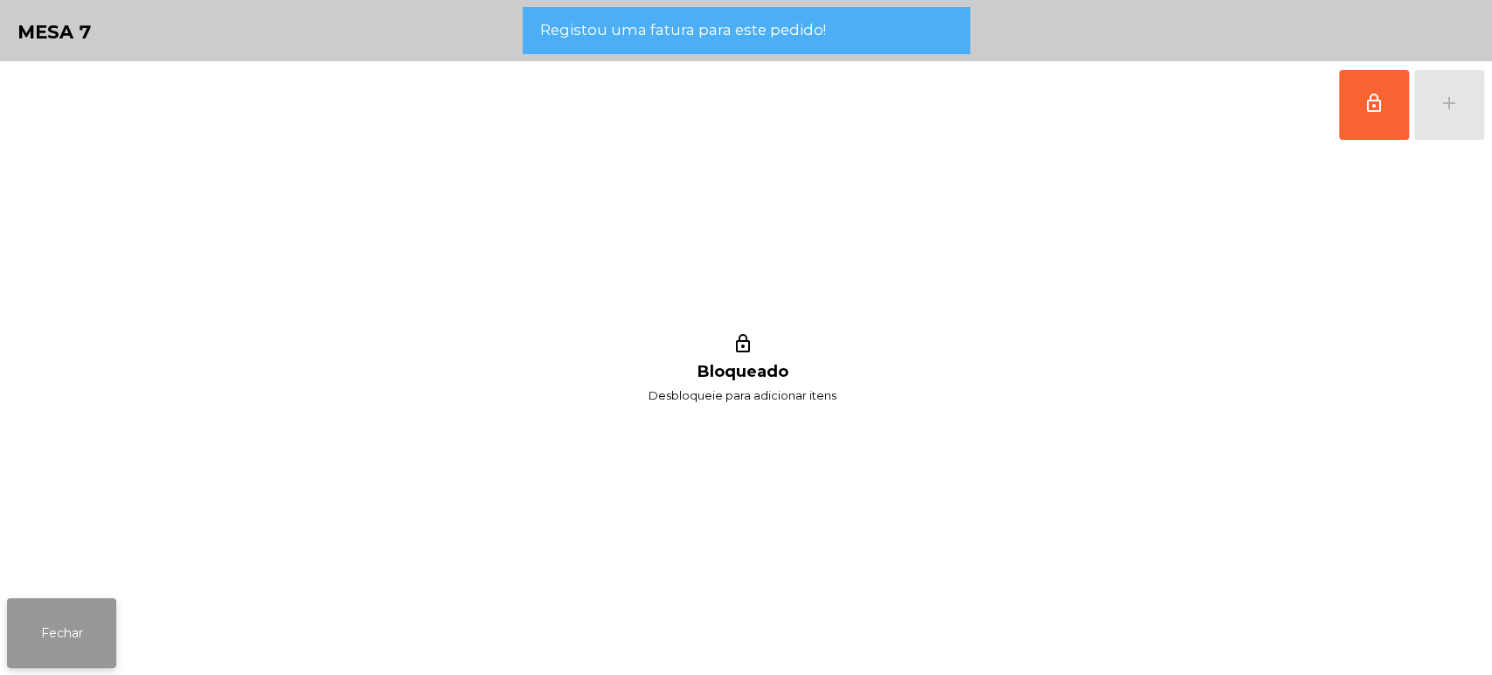
click at [111, 615] on button "Fechar" at bounding box center [61, 633] width 109 height 70
